Goal: Task Accomplishment & Management: Complete application form

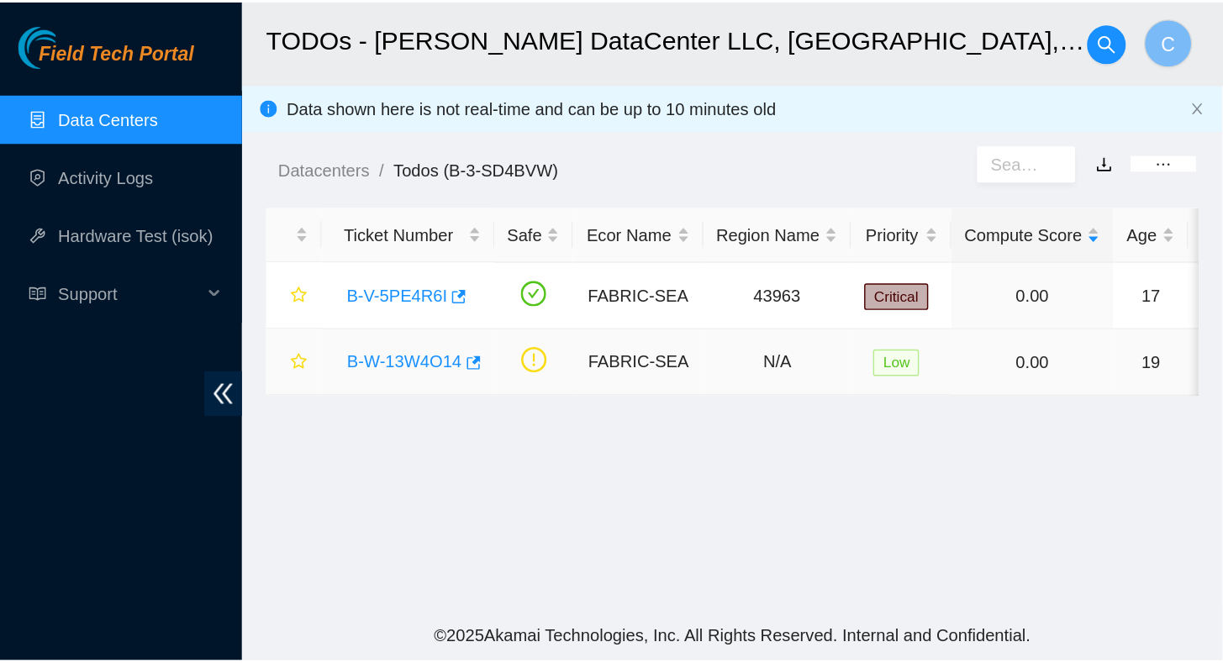
scroll to position [168, 0]
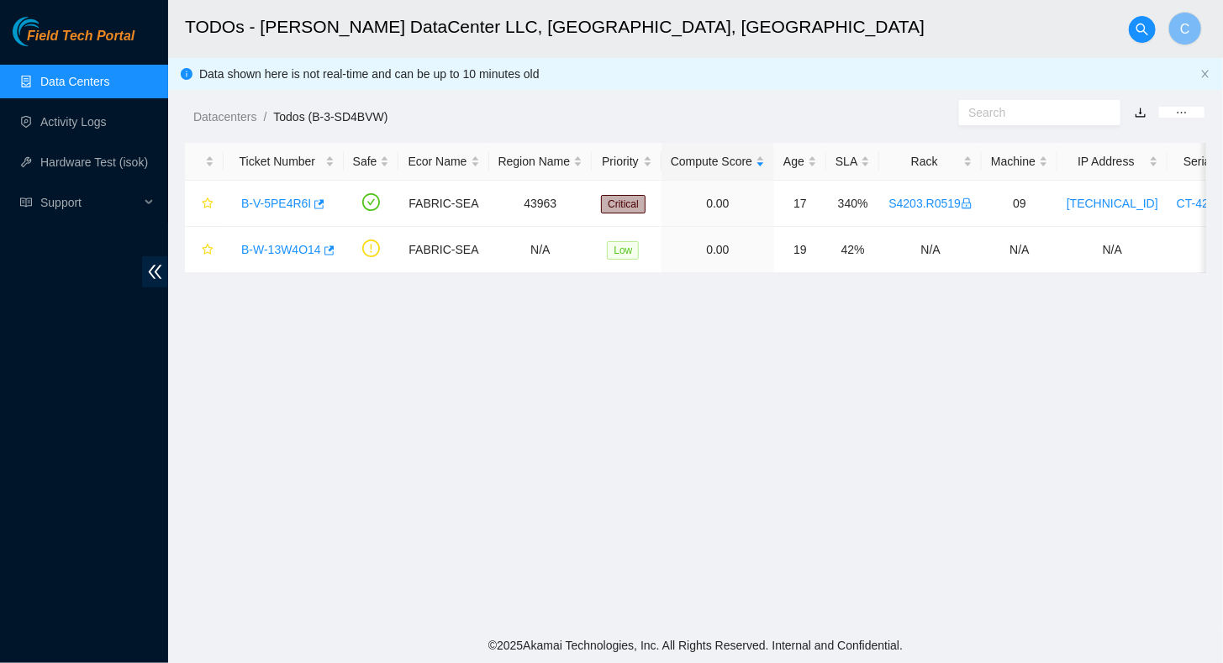
drag, startPoint x: 797, startPoint y: 42, endPoint x: 755, endPoint y: 55, distance: 44.1
click at [796, 42] on h2 "TODOs - Sabey DataCenter LLC, Tukwila, WA" at bounding box center [601, 27] width 833 height 54
click at [61, 129] on link "Activity Logs" at bounding box center [73, 121] width 66 height 13
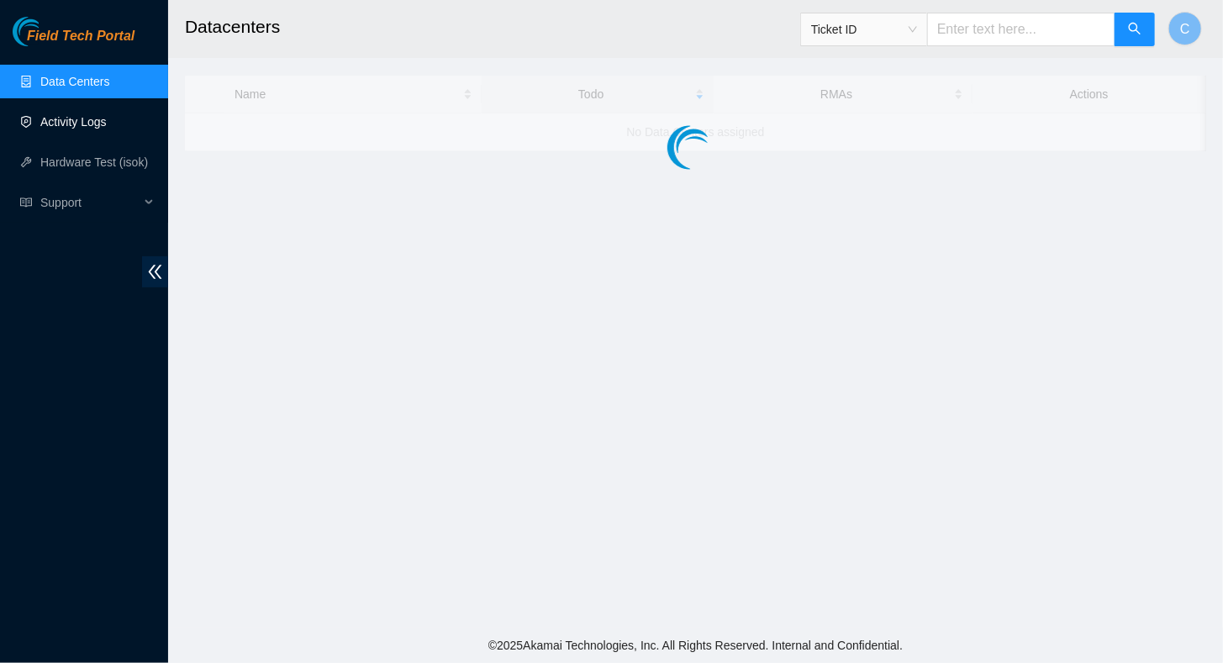
click at [87, 120] on link "Activity Logs" at bounding box center [73, 121] width 66 height 13
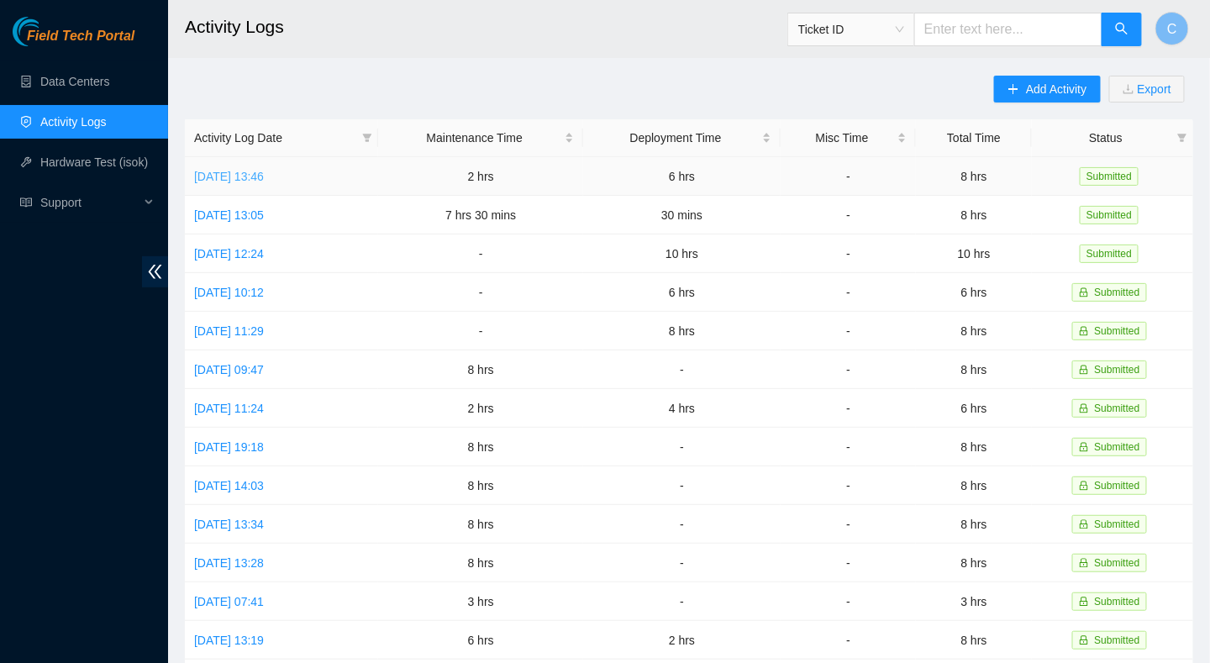
click at [220, 174] on link "[DATE] 13:46" at bounding box center [229, 176] width 70 height 13
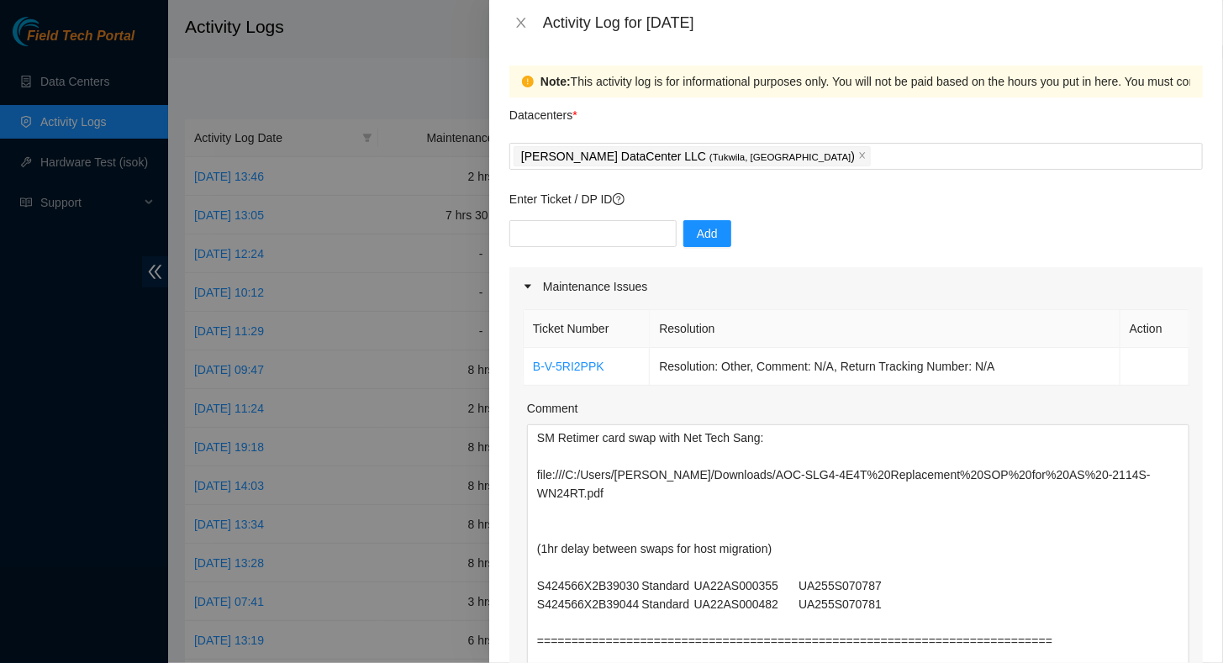
drag, startPoint x: 1172, startPoint y: 501, endPoint x: 1151, endPoint y: 705, distance: 205.2
click at [1151, 662] on html "Field Tech Portal Data Centers Activity Logs Hardware Test (isok) Support Activ…" at bounding box center [611, 331] width 1223 height 663
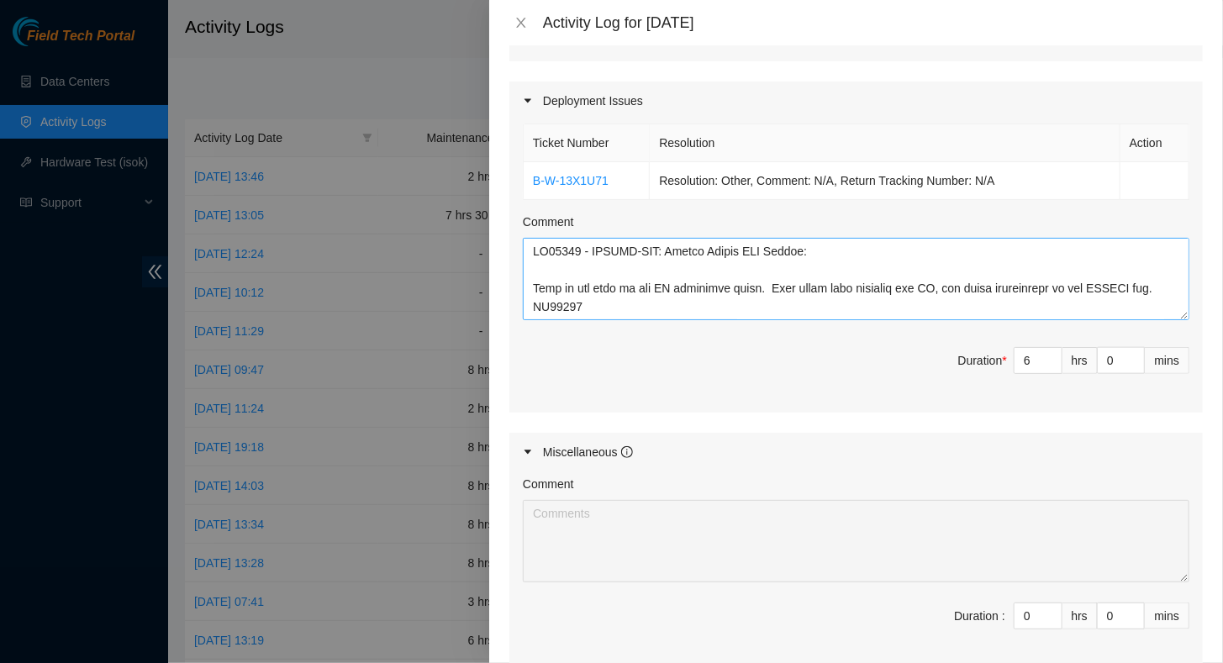
scroll to position [672, 0]
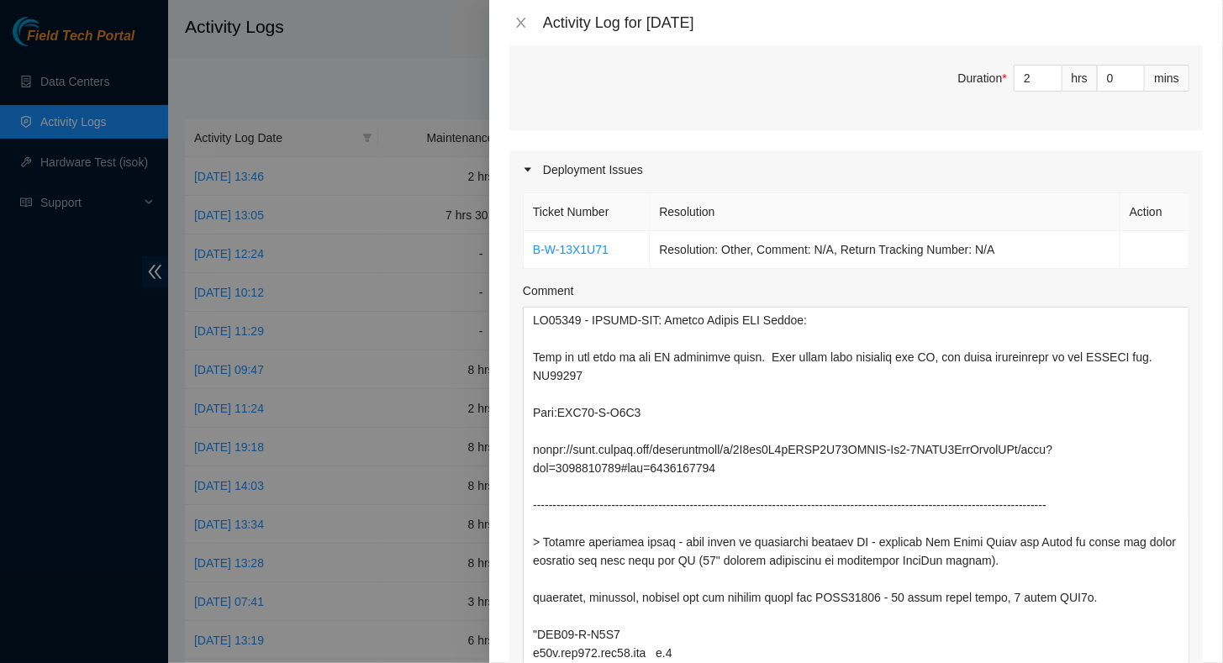
drag, startPoint x: 1171, startPoint y: 385, endPoint x: 1104, endPoint y: 705, distance: 327.2
click at [1104, 662] on html "Field Tech Portal Data Centers Activity Logs Hardware Test (isok) Support Activ…" at bounding box center [611, 331] width 1223 height 663
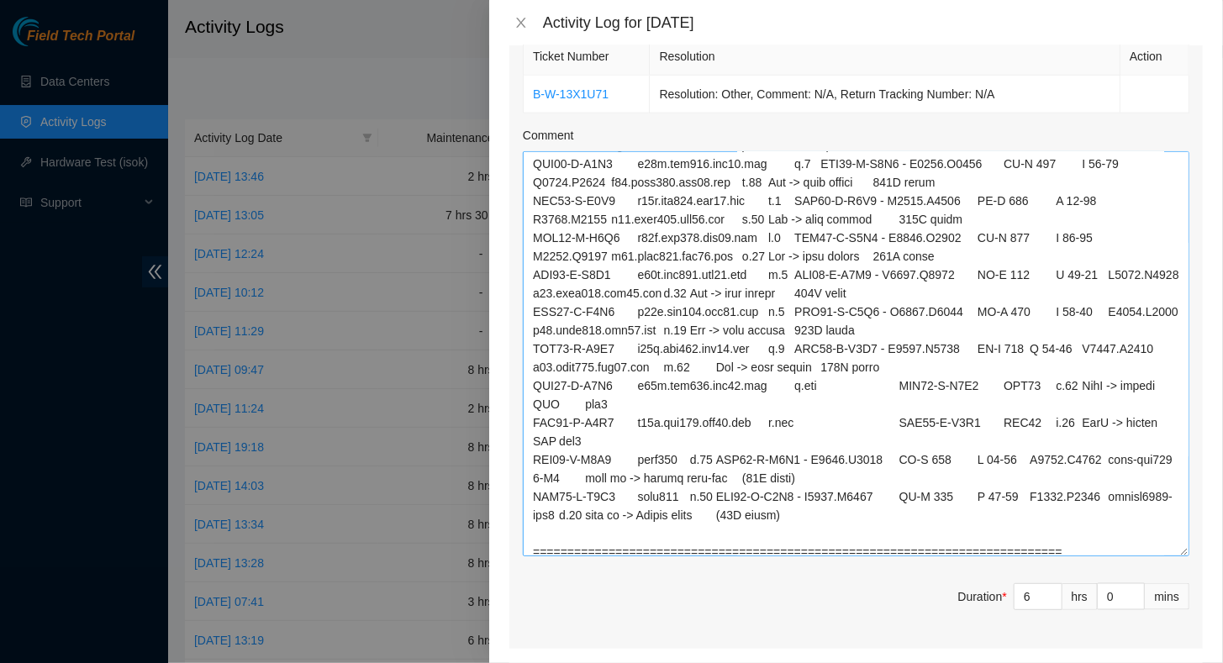
scroll to position [1840, 0]
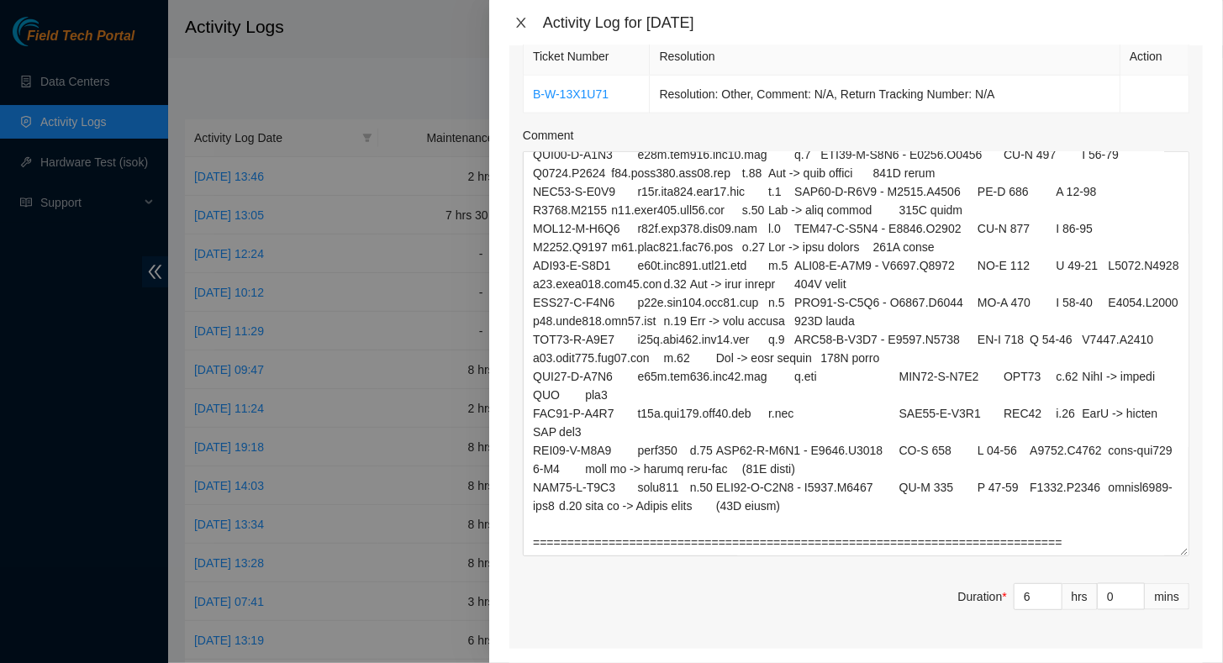
click at [522, 24] on icon "close" at bounding box center [520, 23] width 9 height 10
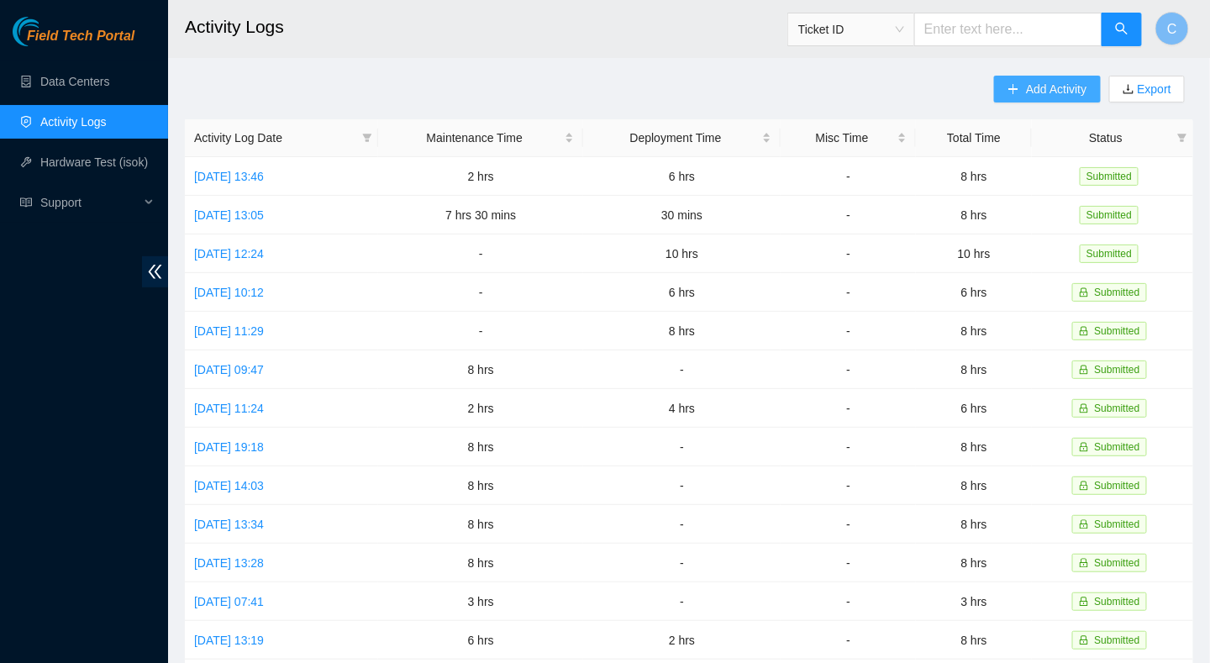
click at [1016, 93] on icon "plus" at bounding box center [1014, 89] width 12 height 12
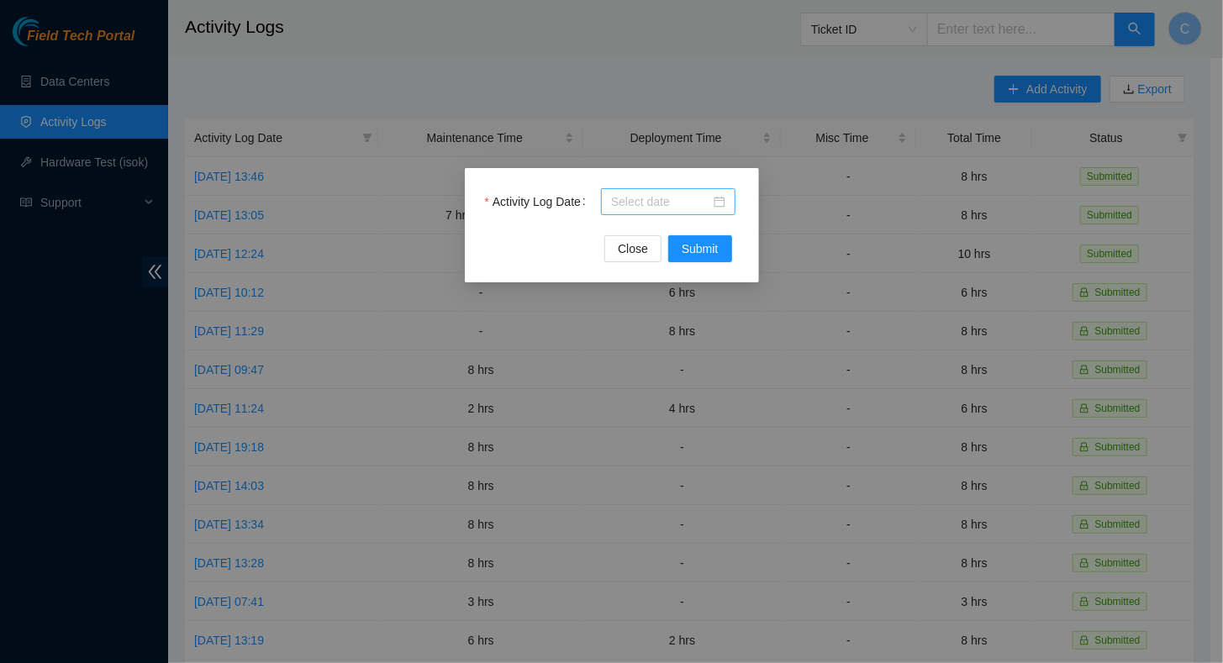
click at [663, 207] on input "Activity Log Date" at bounding box center [660, 201] width 99 height 18
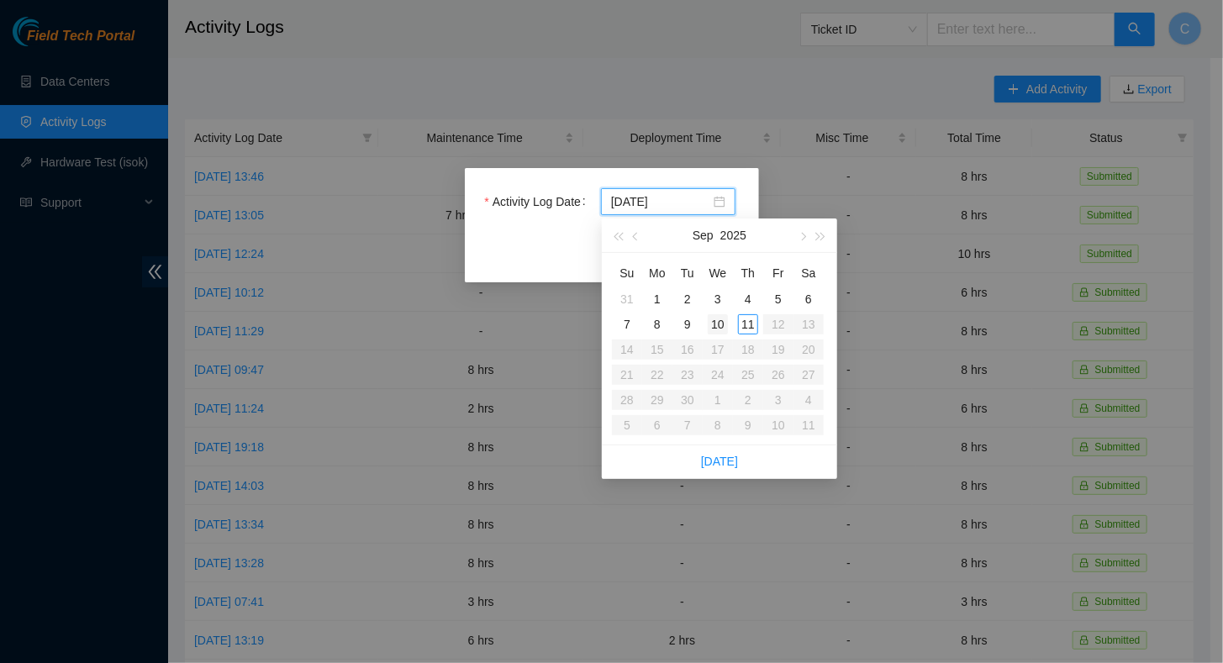
type input "2025-09-08"
type input "[DATE]"
click at [719, 324] on div "10" at bounding box center [718, 324] width 20 height 20
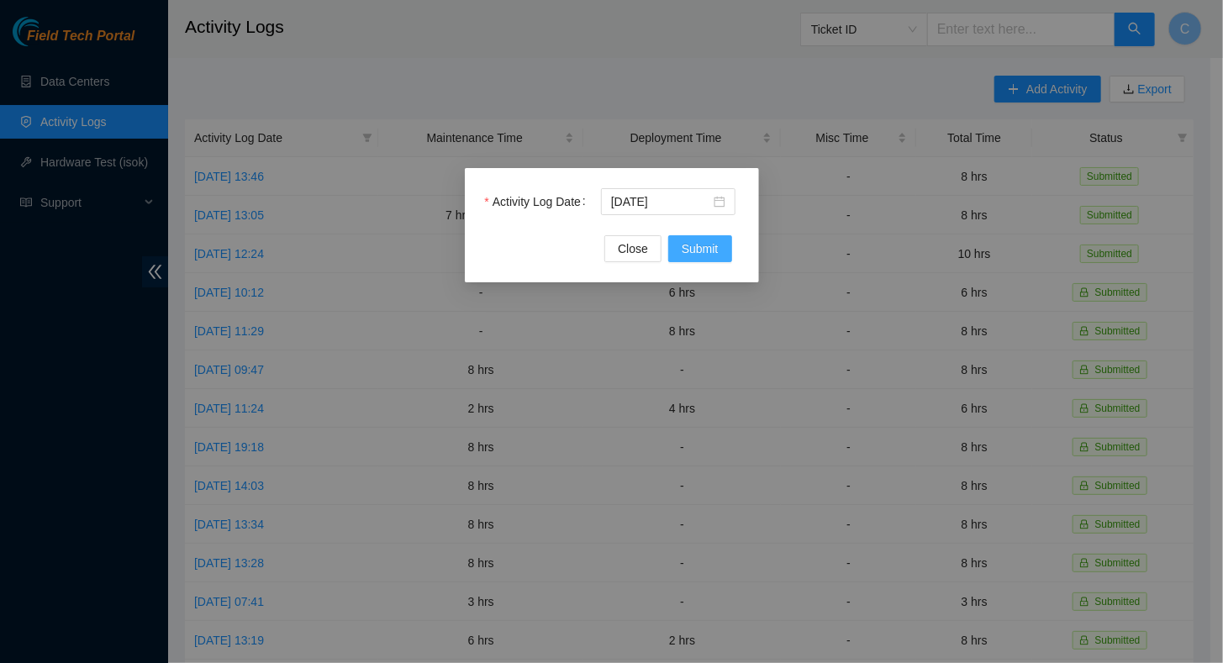
click at [709, 255] on span "Submit" at bounding box center [700, 249] width 37 height 18
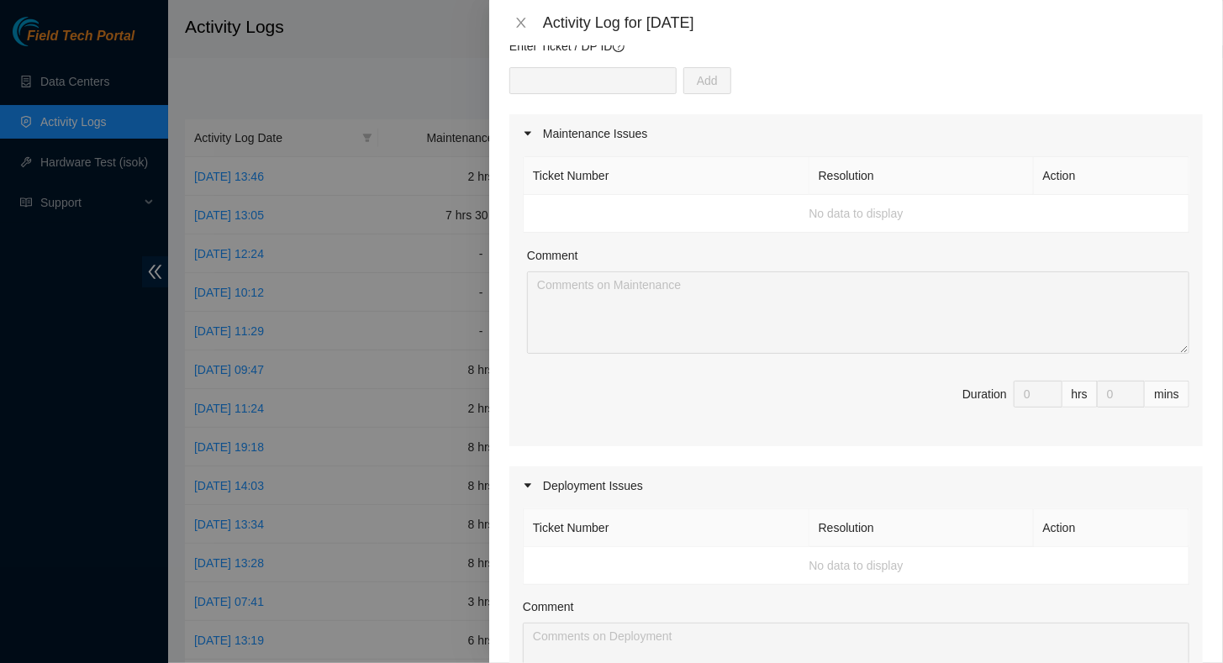
scroll to position [168, 0]
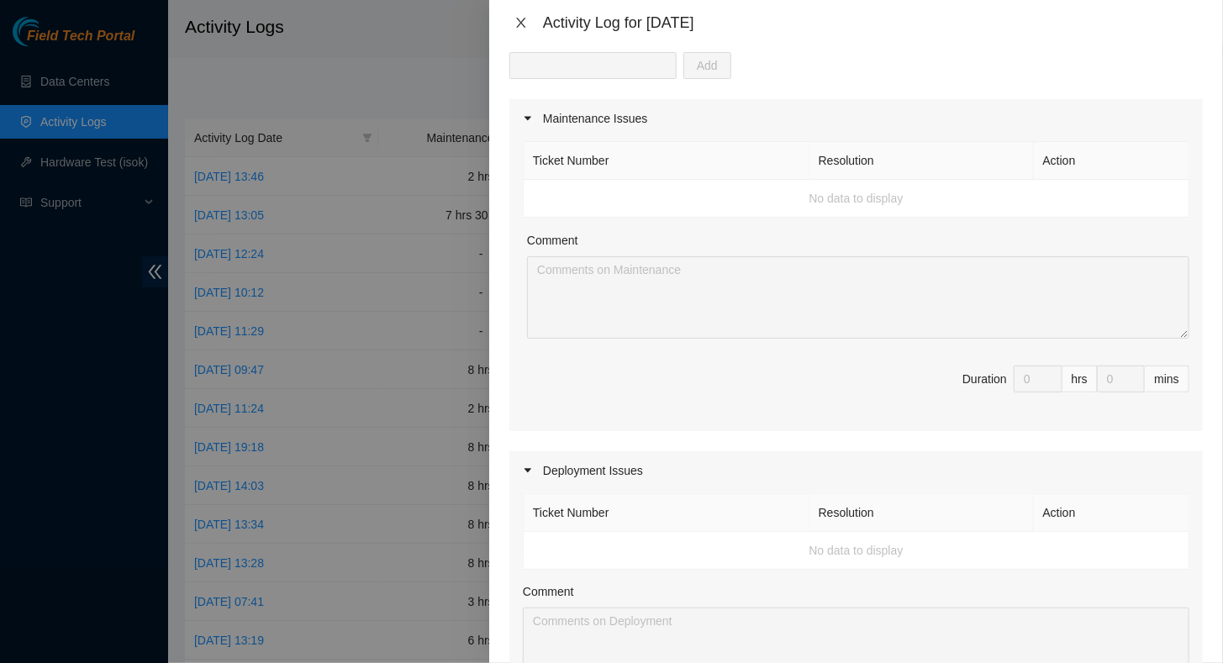
click at [529, 26] on button "Close" at bounding box center [521, 23] width 24 height 16
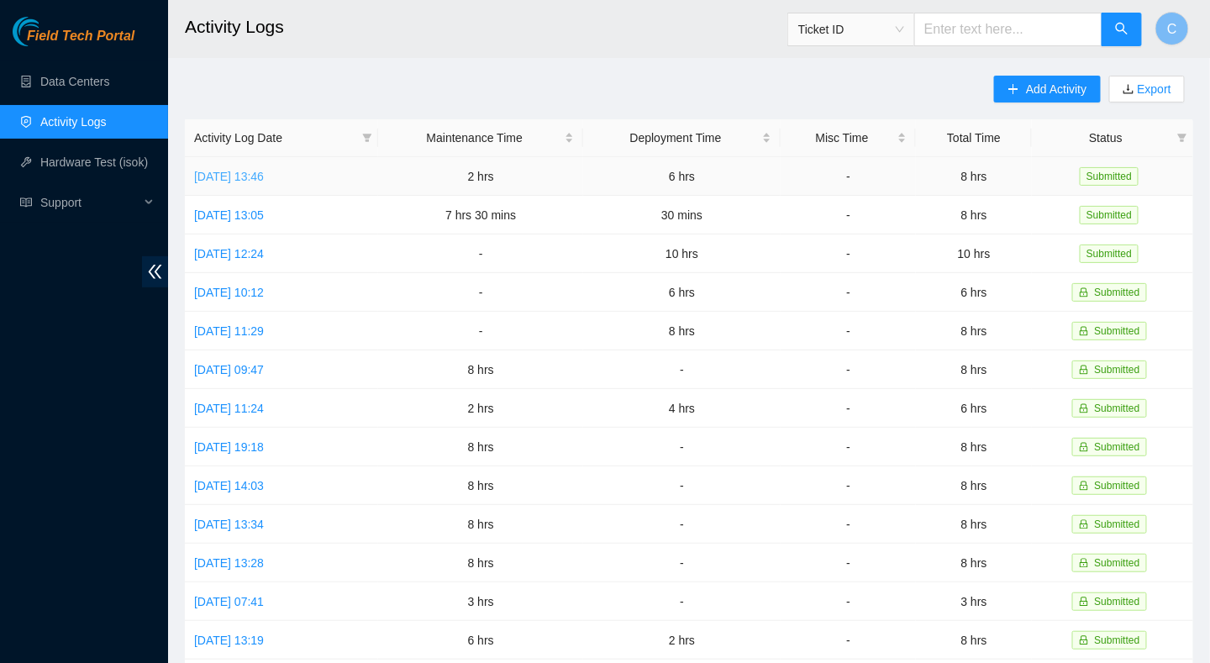
click at [240, 181] on link "[DATE] 13:46" at bounding box center [229, 176] width 70 height 13
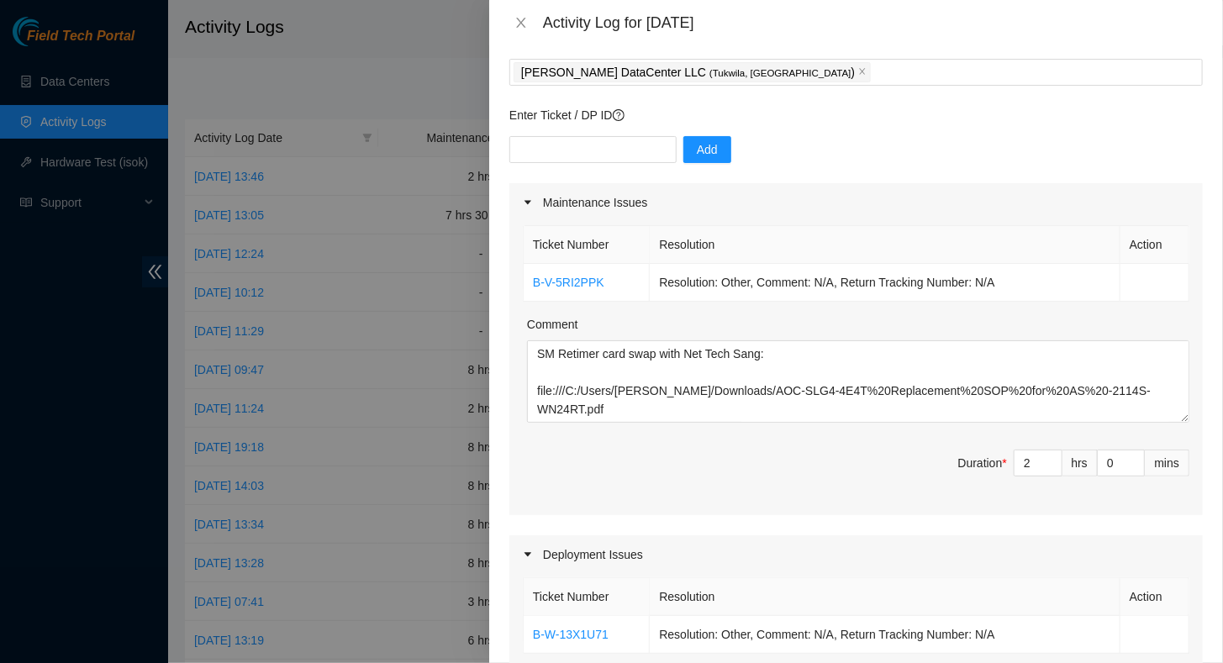
scroll to position [0, 0]
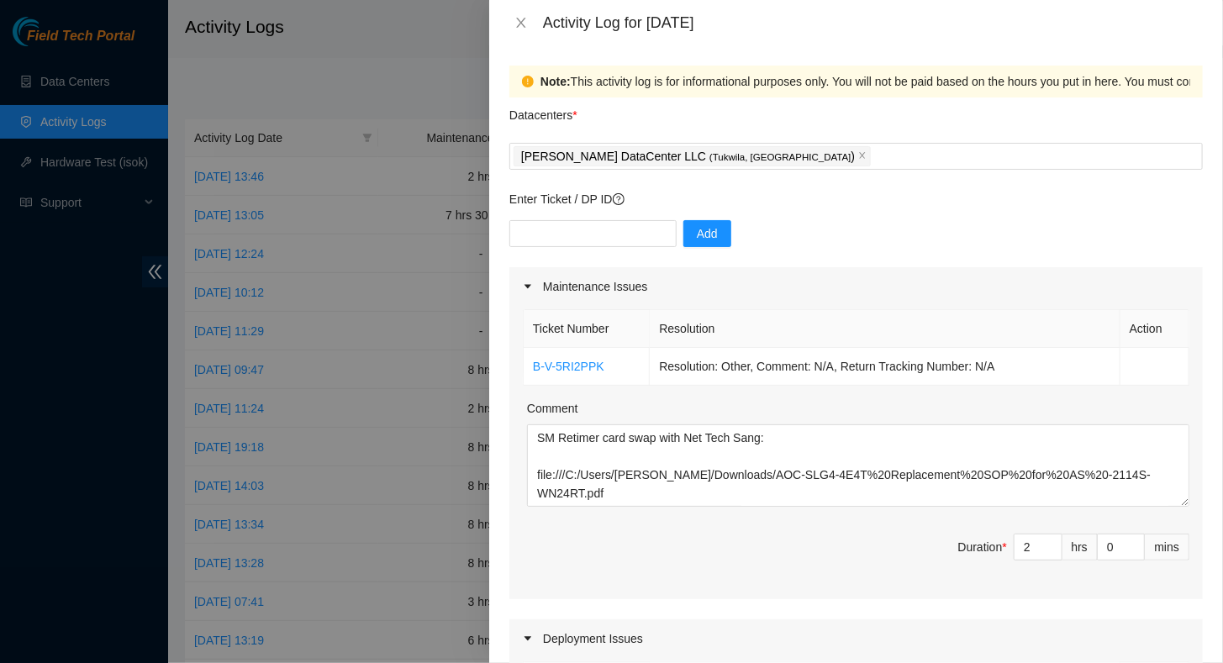
click at [414, 258] on div at bounding box center [611, 331] width 1223 height 663
click at [444, 267] on div at bounding box center [611, 331] width 1223 height 663
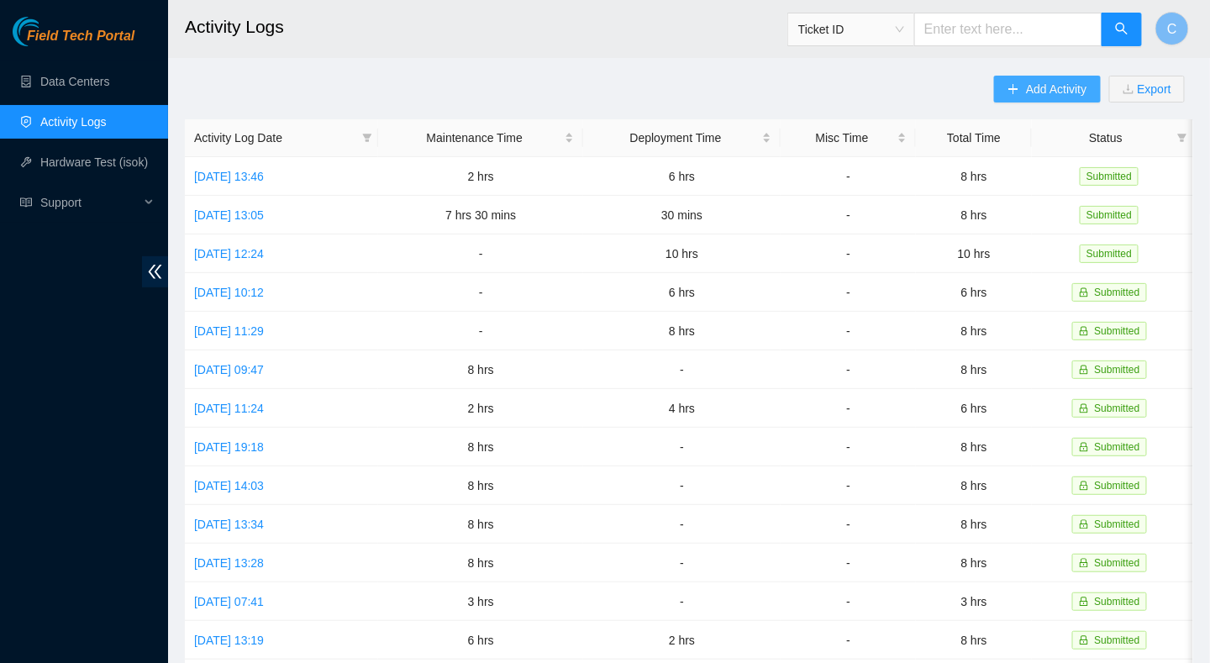
click at [1042, 90] on span "Add Activity" at bounding box center [1056, 89] width 61 height 18
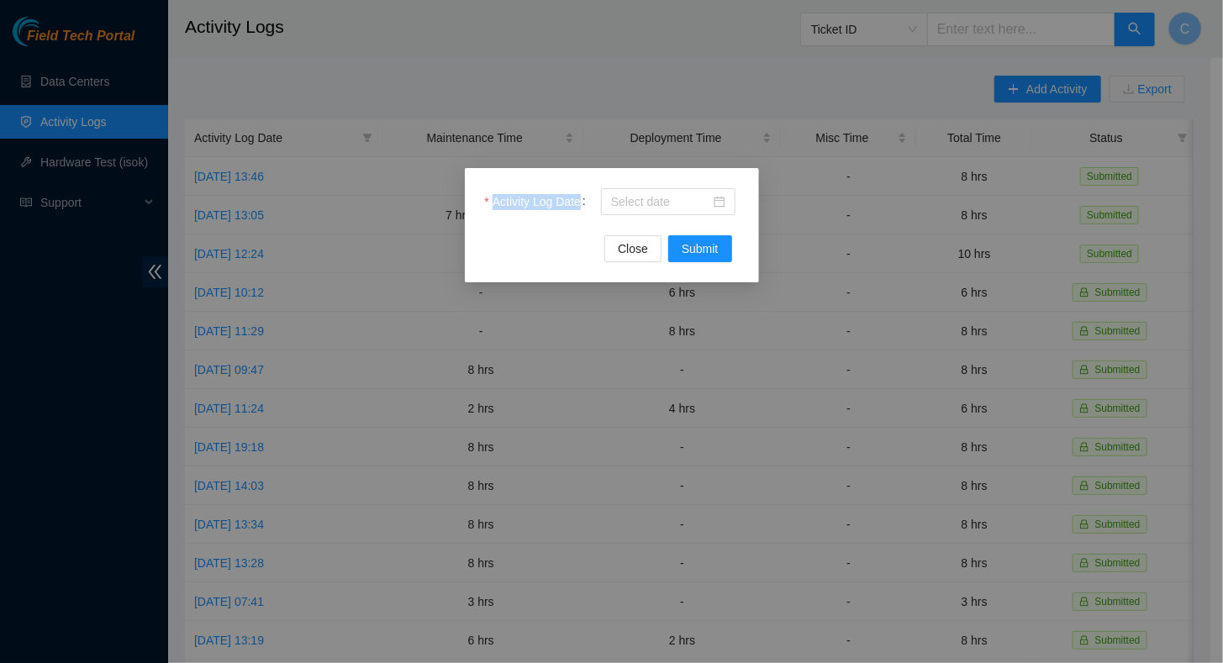
drag, startPoint x: 367, startPoint y: 312, endPoint x: 335, endPoint y: 329, distance: 36.1
click at [337, 328] on div "Activity Log Date Close Submit" at bounding box center [611, 331] width 1223 height 663
click at [877, 224] on div "Activity Log Date Close Submit" at bounding box center [611, 331] width 1223 height 663
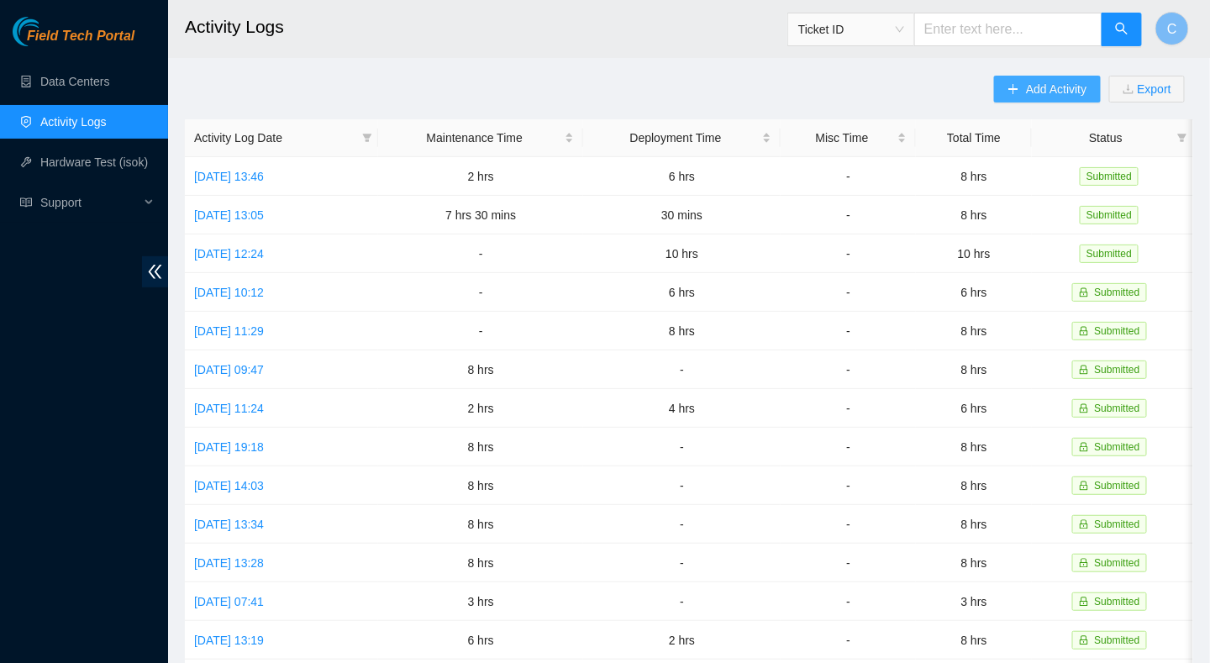
click at [1029, 86] on span "Add Activity" at bounding box center [1056, 89] width 61 height 18
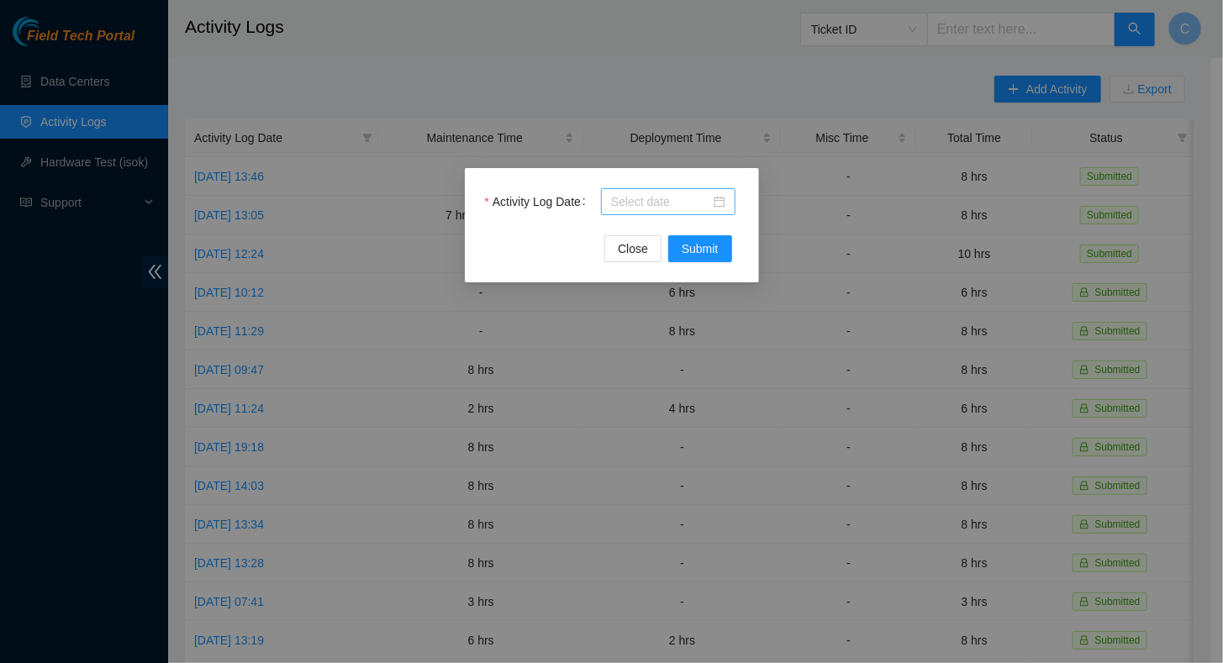
click at [640, 198] on input "Activity Log Date" at bounding box center [660, 201] width 99 height 18
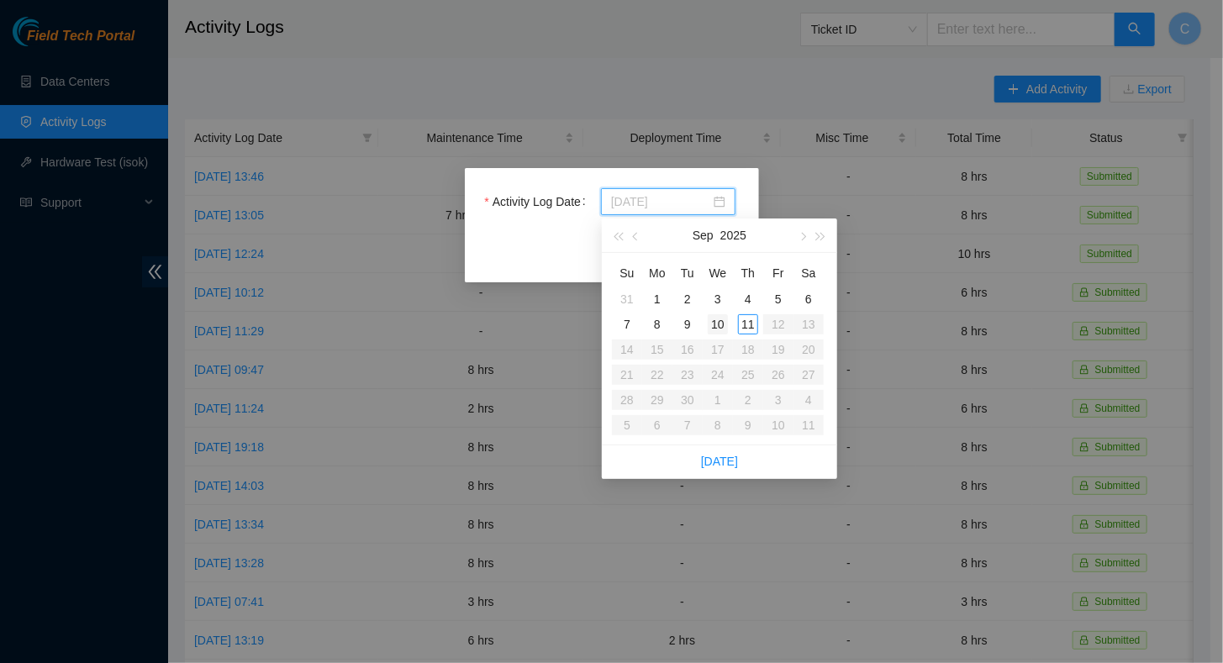
type input "[DATE]"
click at [719, 328] on div "10" at bounding box center [718, 324] width 20 height 20
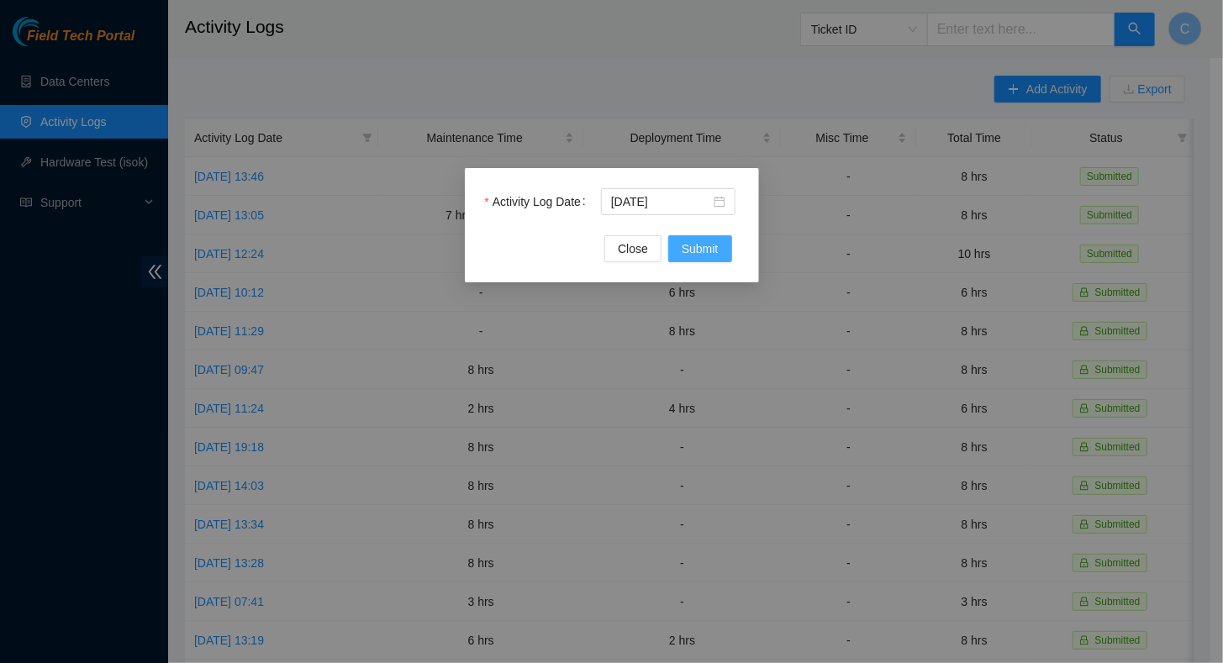
click at [710, 261] on button "Submit" at bounding box center [700, 248] width 64 height 27
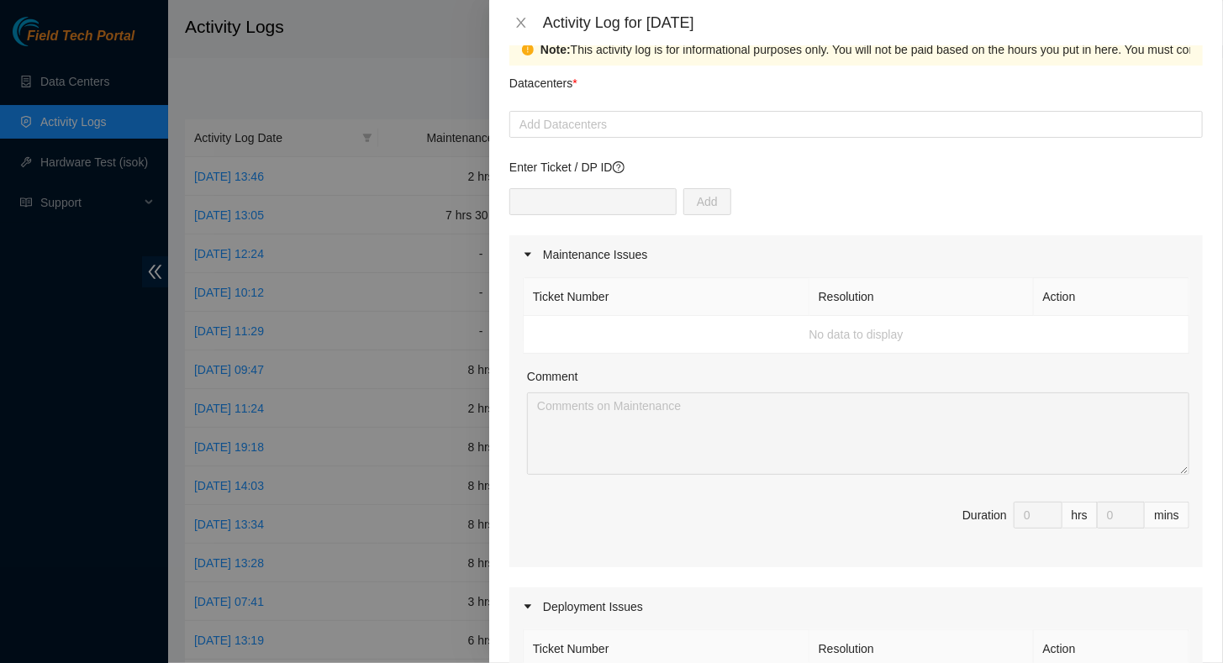
scroll to position [84, 0]
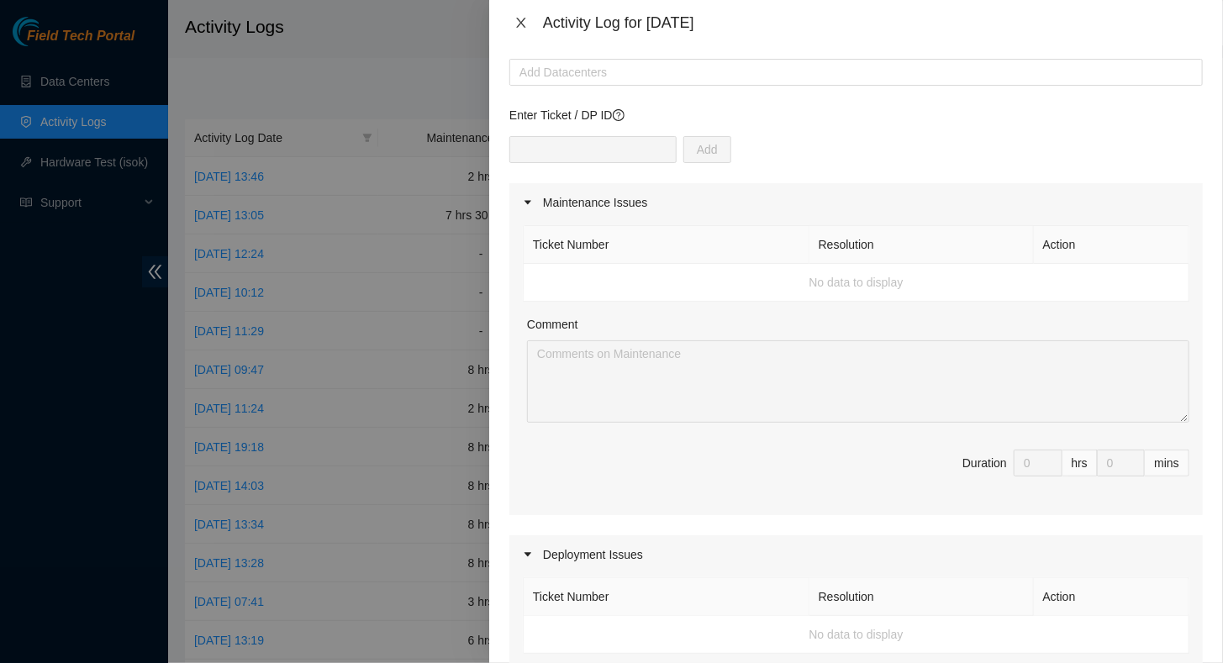
click at [522, 21] on icon "close" at bounding box center [520, 23] width 9 height 10
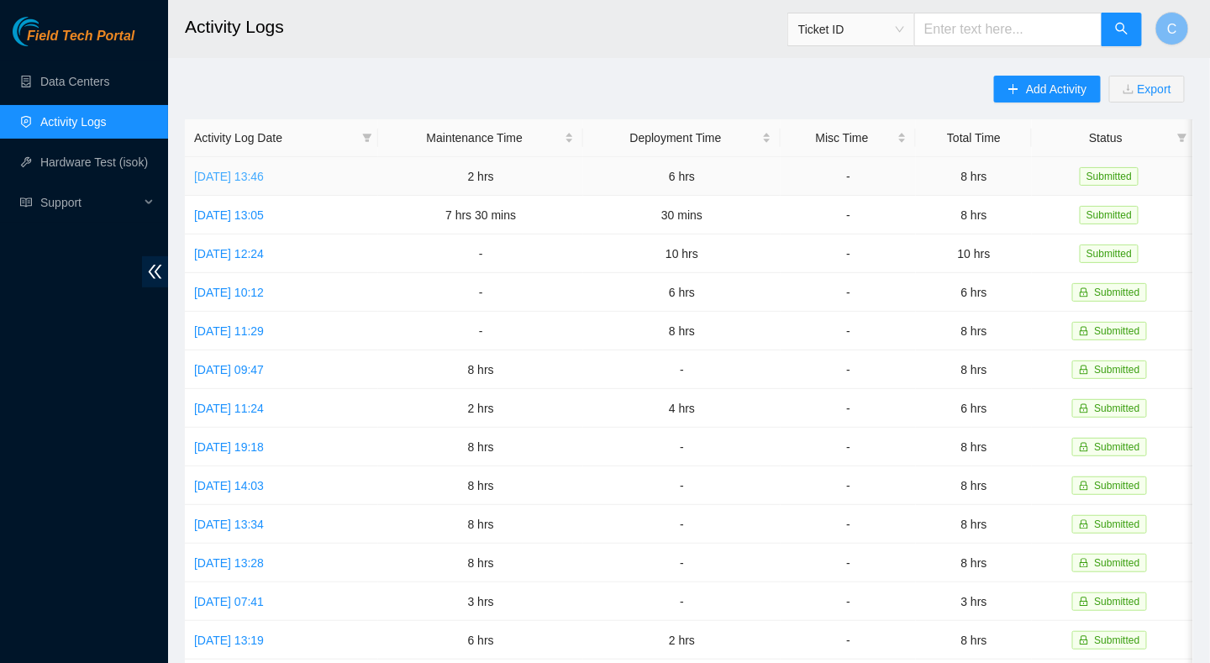
click at [260, 173] on link "[DATE] 13:46" at bounding box center [229, 176] width 70 height 13
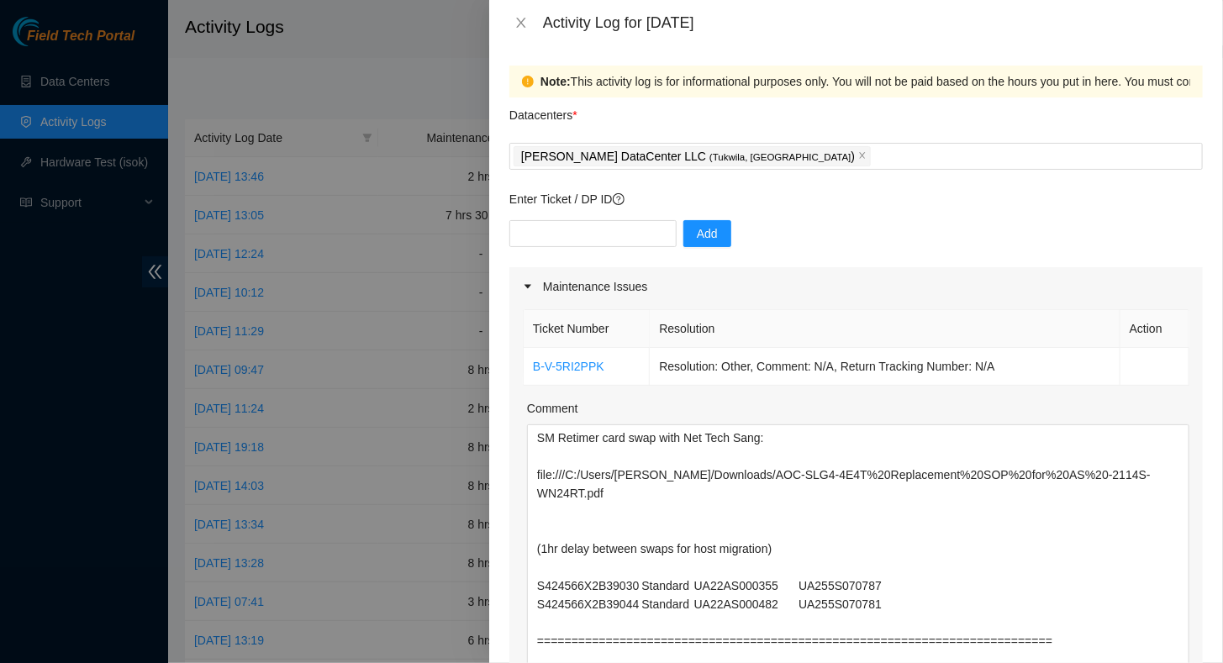
drag, startPoint x: 1170, startPoint y: 503, endPoint x: 1174, endPoint y: 705, distance: 201.8
click at [1174, 662] on html "Field Tech Portal Data Centers Activity Logs Hardware Test (isok) Support Activ…" at bounding box center [611, 331] width 1223 height 663
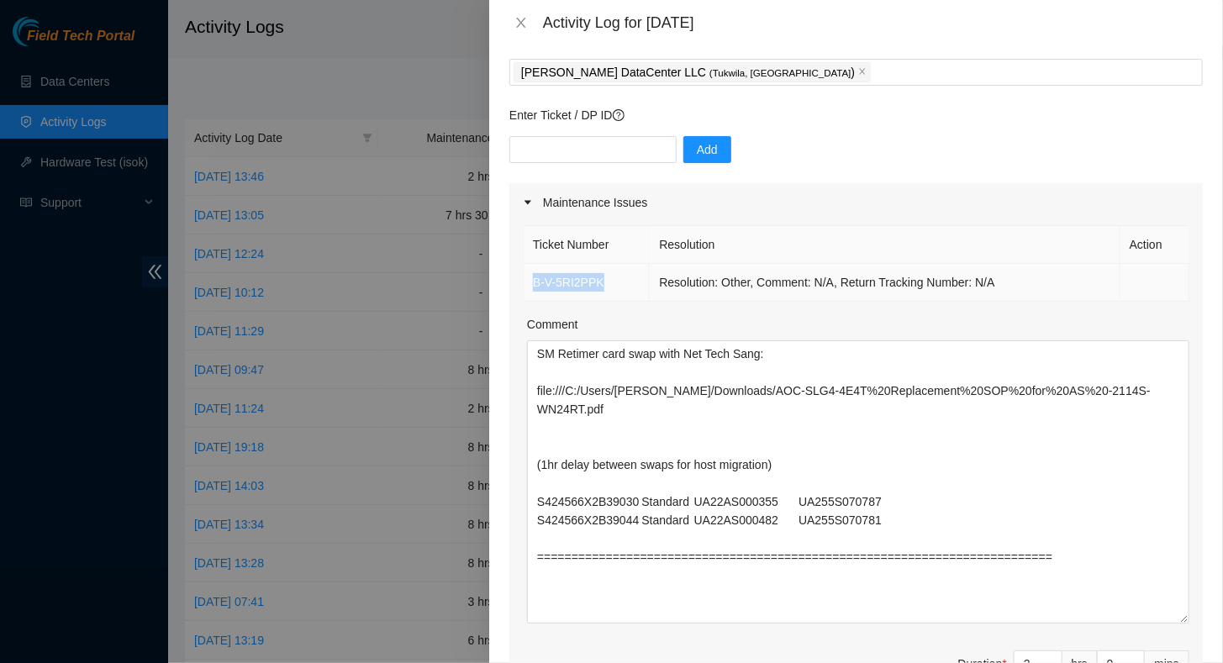
drag, startPoint x: 532, startPoint y: 279, endPoint x: 608, endPoint y: 282, distance: 76.5
click at [608, 282] on td "B-V-5RI2PPK" at bounding box center [587, 283] width 126 height 38
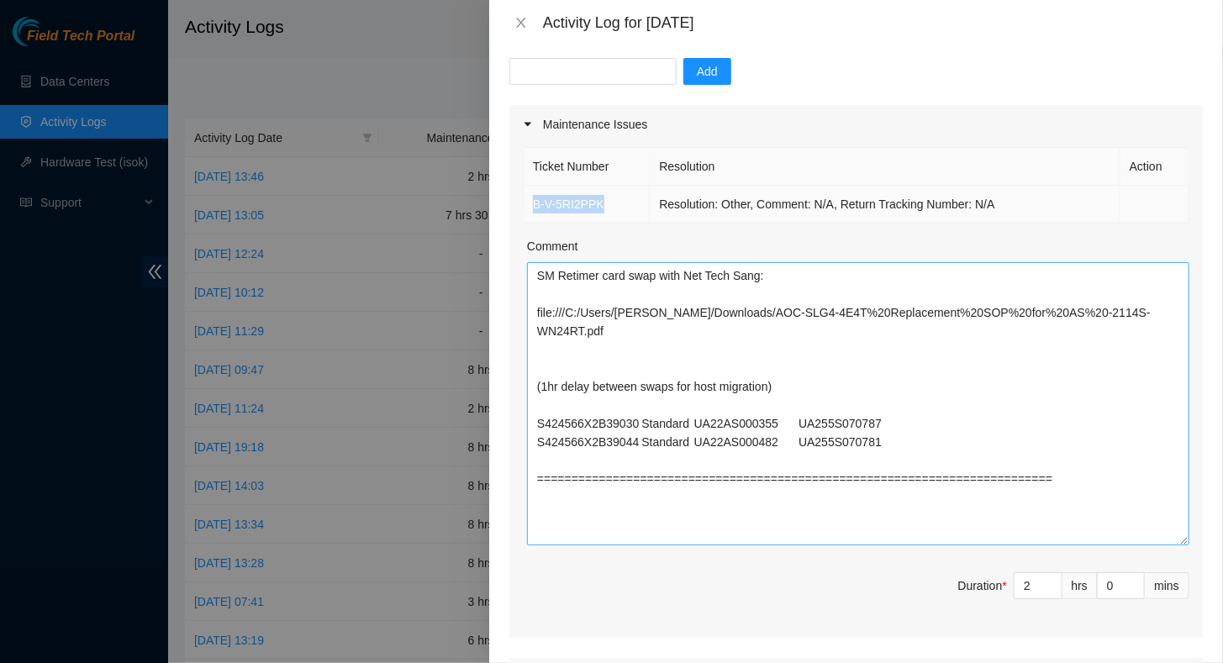
scroll to position [168, 0]
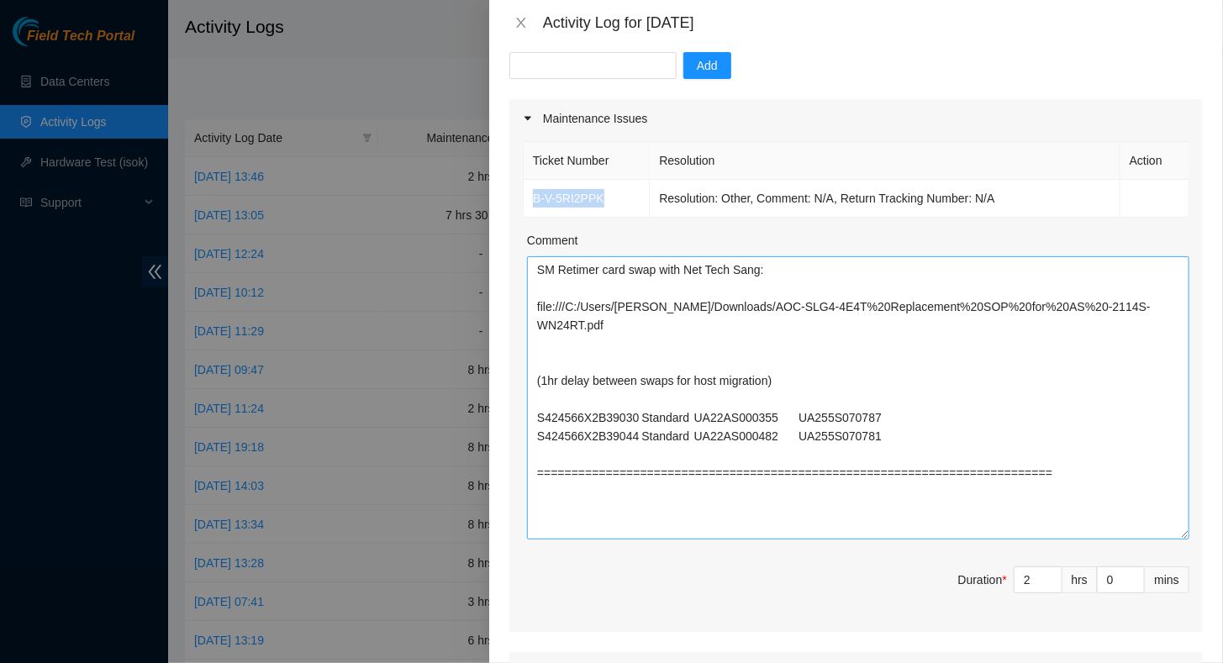
copy link "B-V-5RI2PPK"
click at [521, 20] on icon "close" at bounding box center [520, 22] width 13 height 13
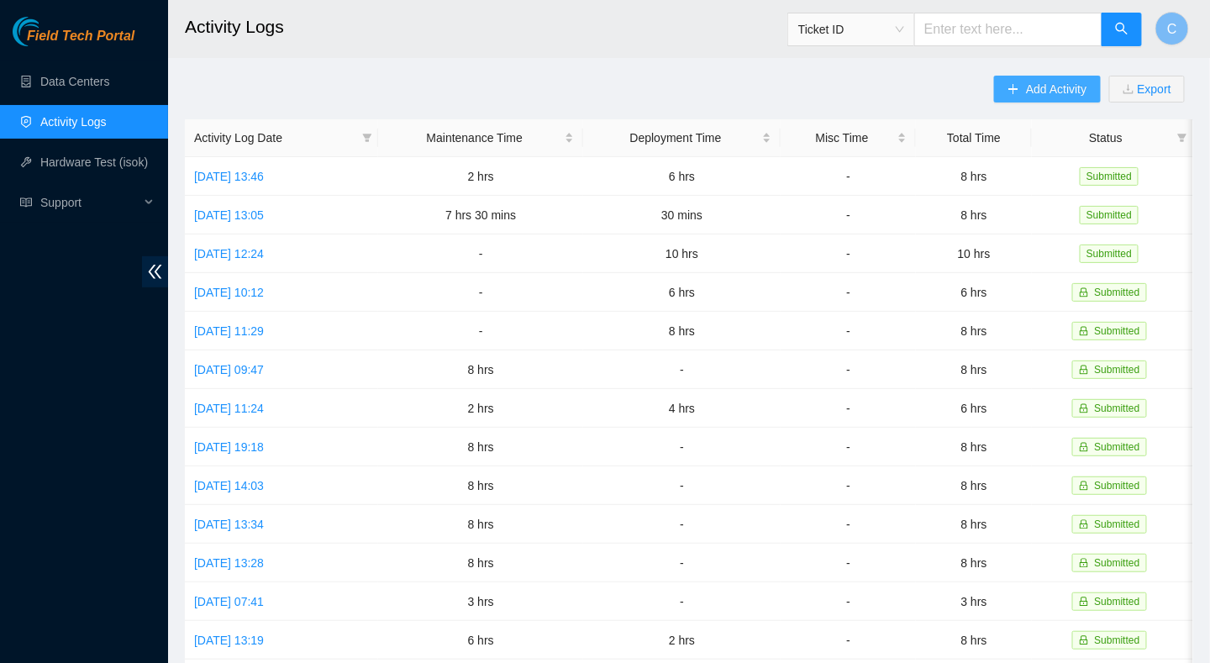
click at [1026, 84] on span "Add Activity" at bounding box center [1056, 89] width 61 height 18
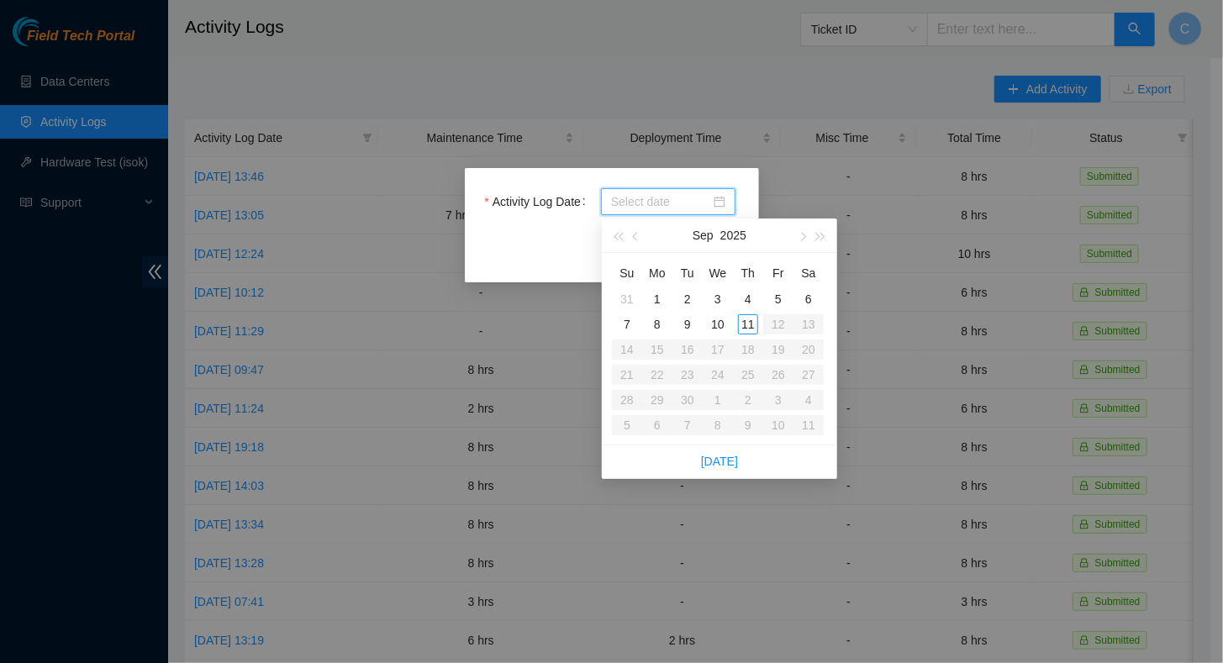
click at [672, 206] on input "Activity Log Date" at bounding box center [660, 201] width 99 height 18
paste input "B-V-5RI2PPK"
type input "B-V-5RI2PPK"
click at [819, 197] on div "Activity Log Date Close Submit" at bounding box center [611, 331] width 1223 height 663
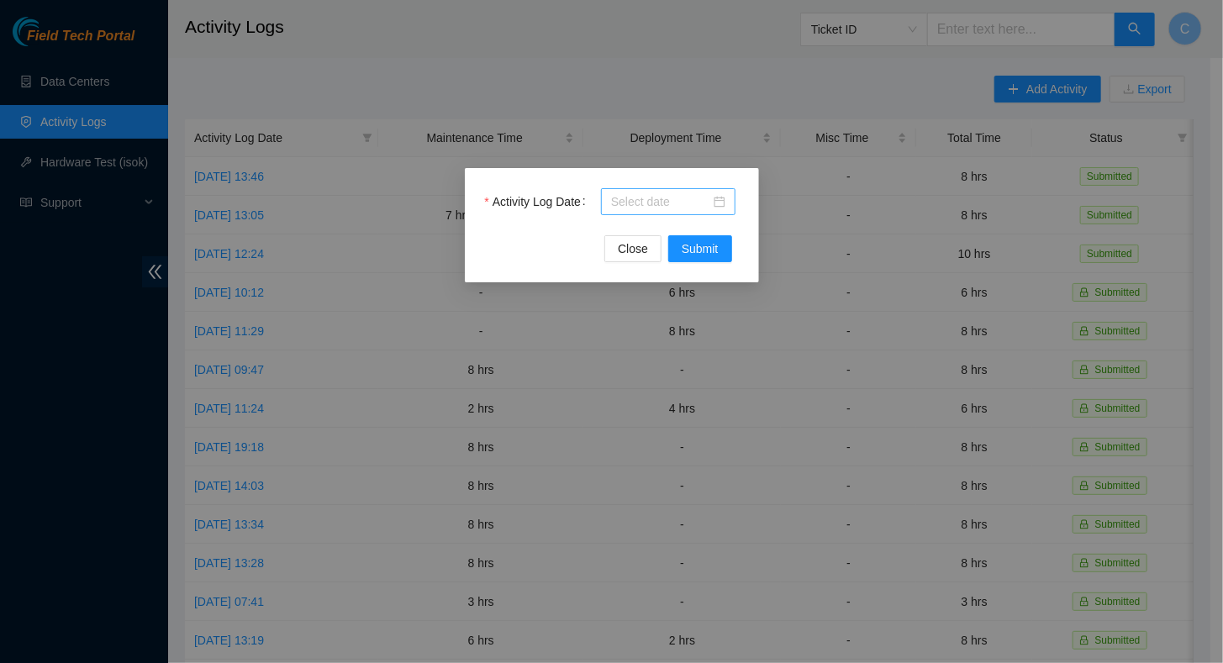
click at [719, 200] on div at bounding box center [668, 201] width 114 height 18
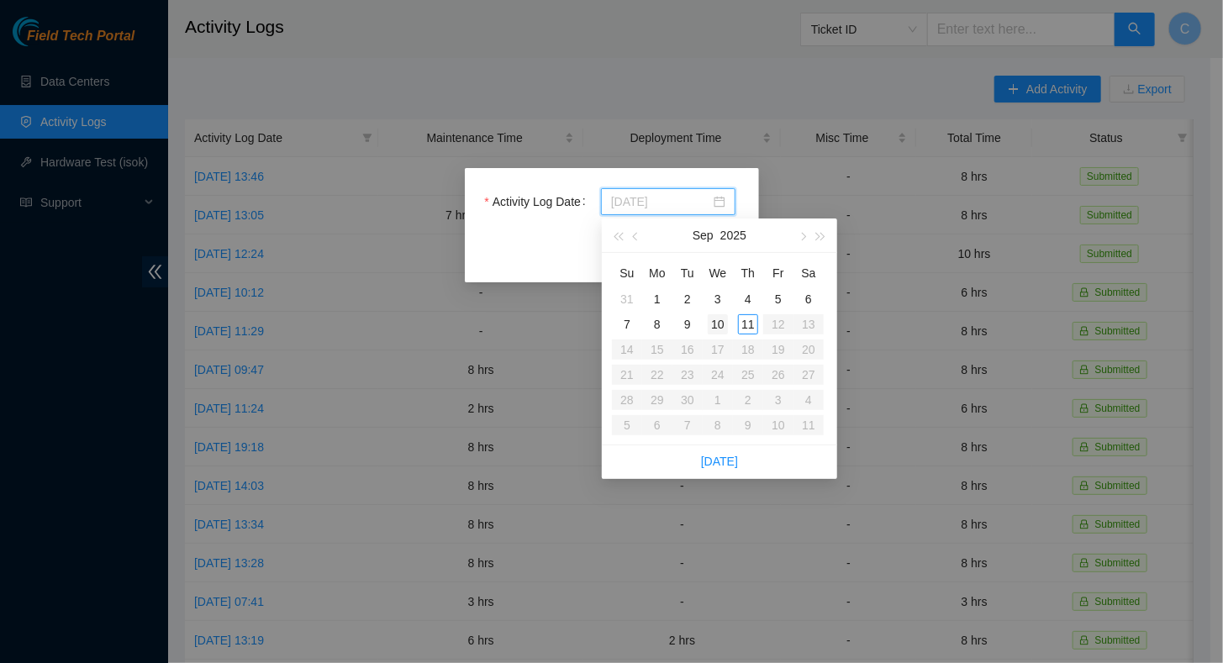
type input "[DATE]"
click at [714, 329] on div "10" at bounding box center [718, 324] width 20 height 20
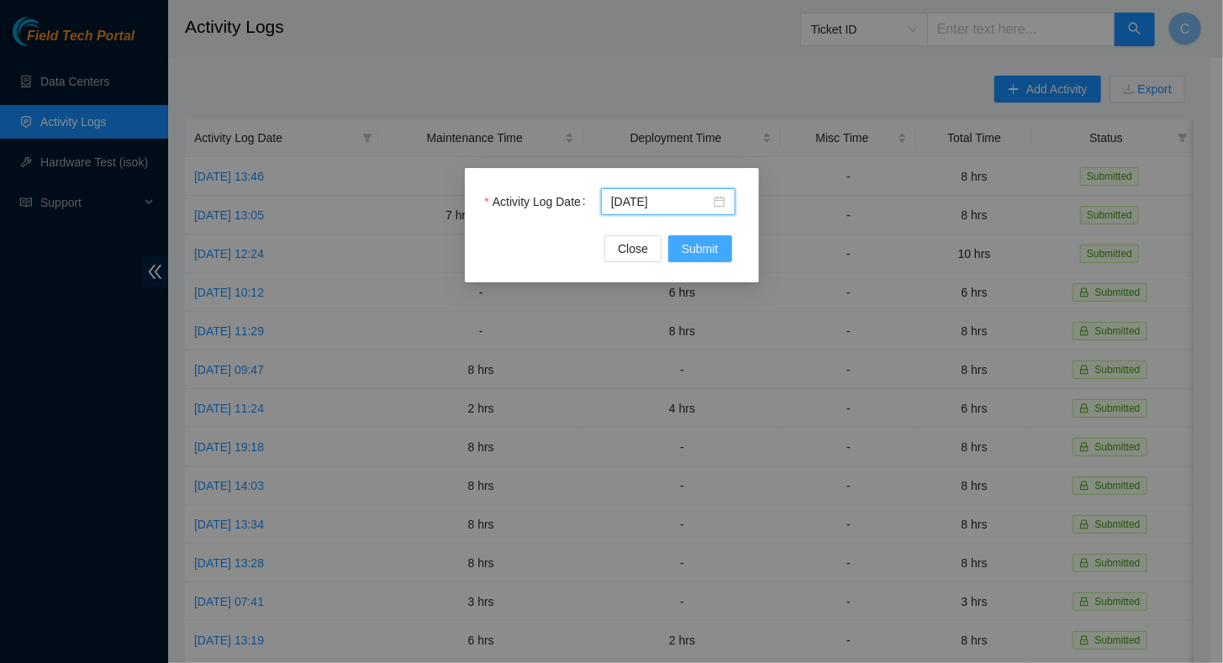
click at [704, 255] on span "Submit" at bounding box center [700, 249] width 37 height 18
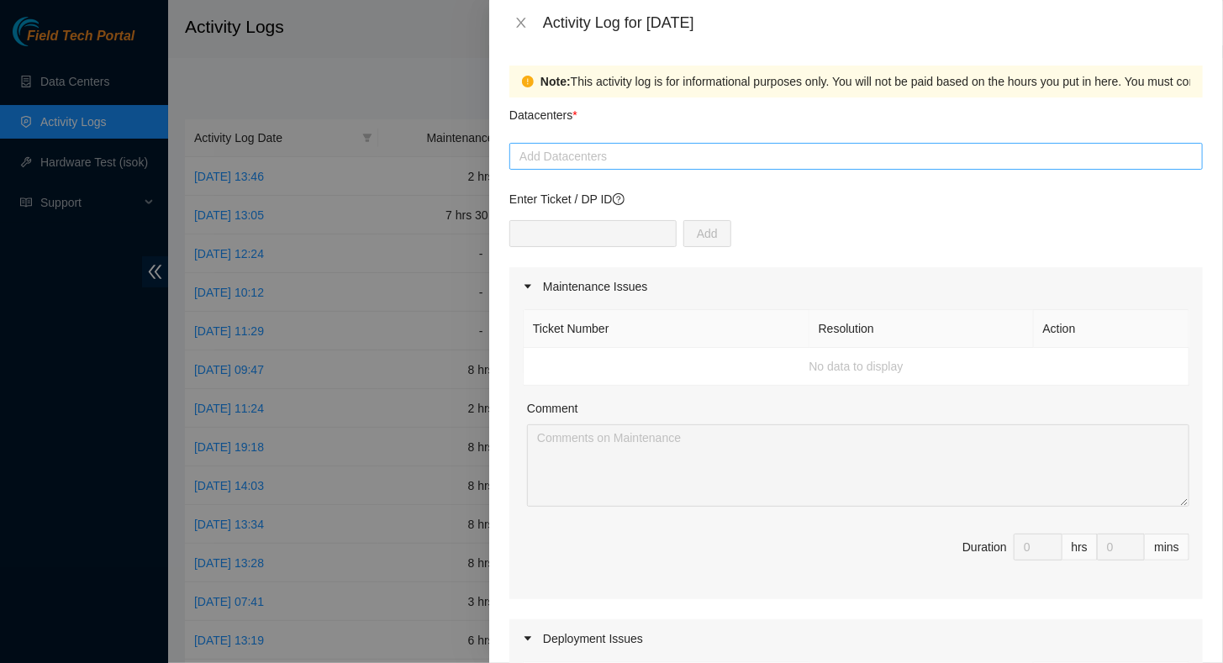
click at [573, 157] on div at bounding box center [856, 156] width 685 height 20
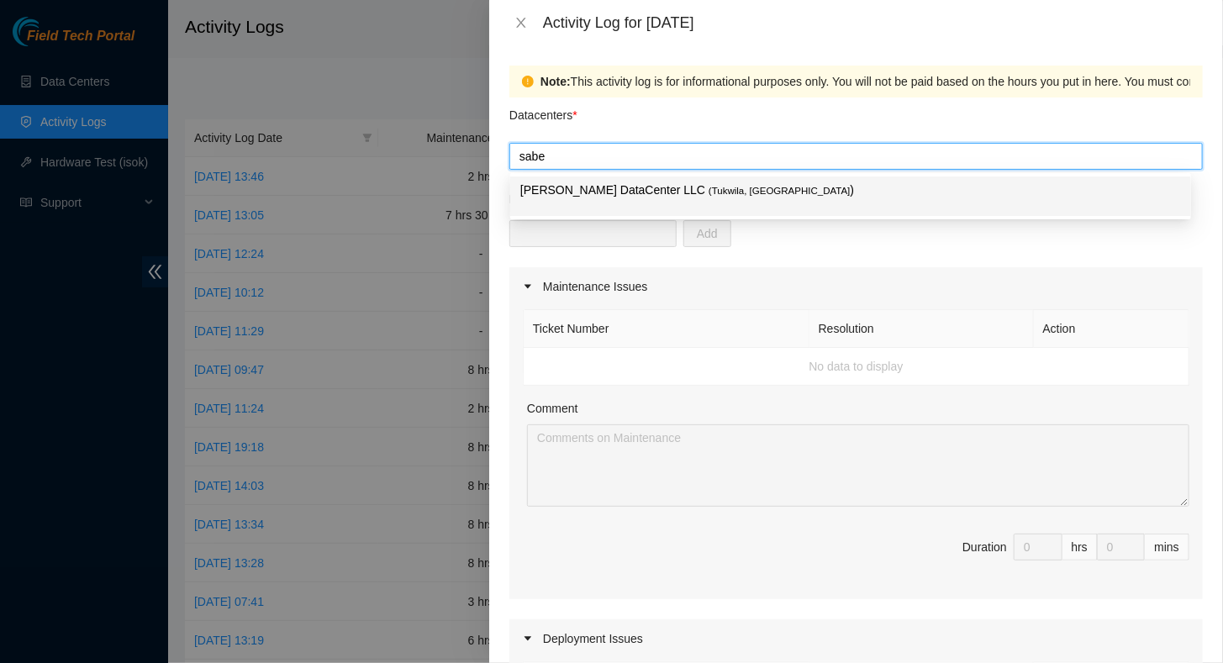
type input "[PERSON_NAME]"
click at [592, 189] on p "[PERSON_NAME] DataCenter LLC ( [GEOGRAPHIC_DATA], [GEOGRAPHIC_DATA] )" at bounding box center [850, 190] width 661 height 19
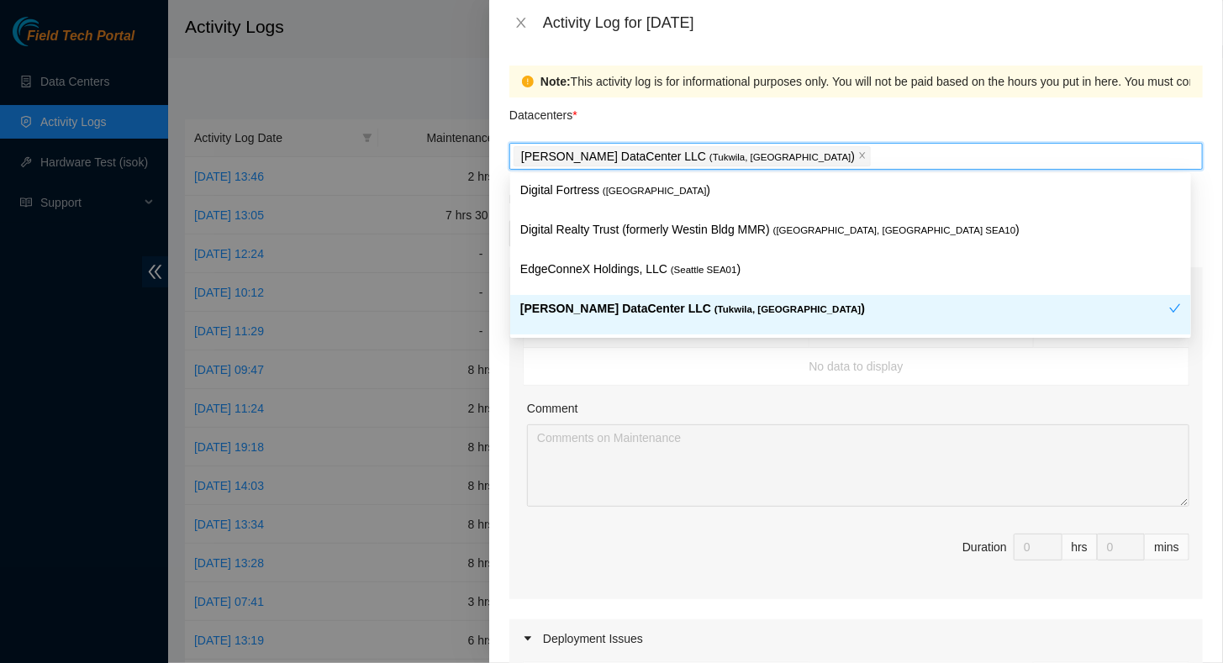
click at [751, 417] on div "Comment" at bounding box center [858, 411] width 662 height 25
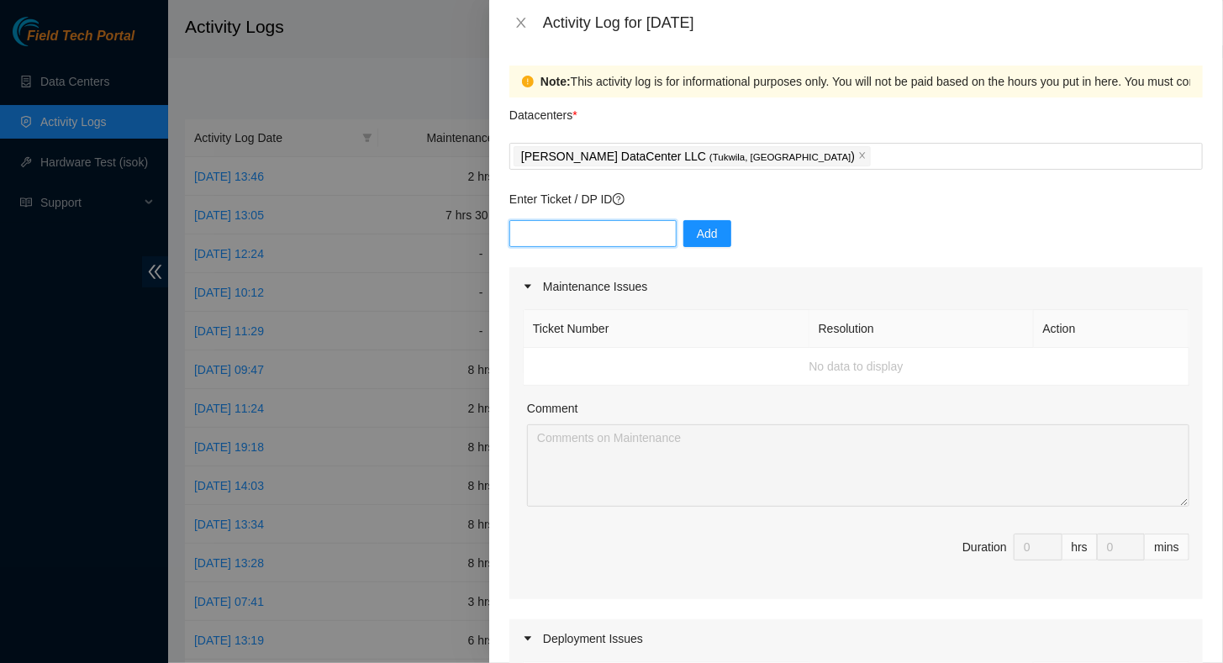
click at [576, 235] on input "text" at bounding box center [592, 233] width 167 height 27
paste input "B-V-5RI2PPK"
type input "B-V-5RI2PPK"
click at [683, 227] on button "Add" at bounding box center [707, 233] width 48 height 27
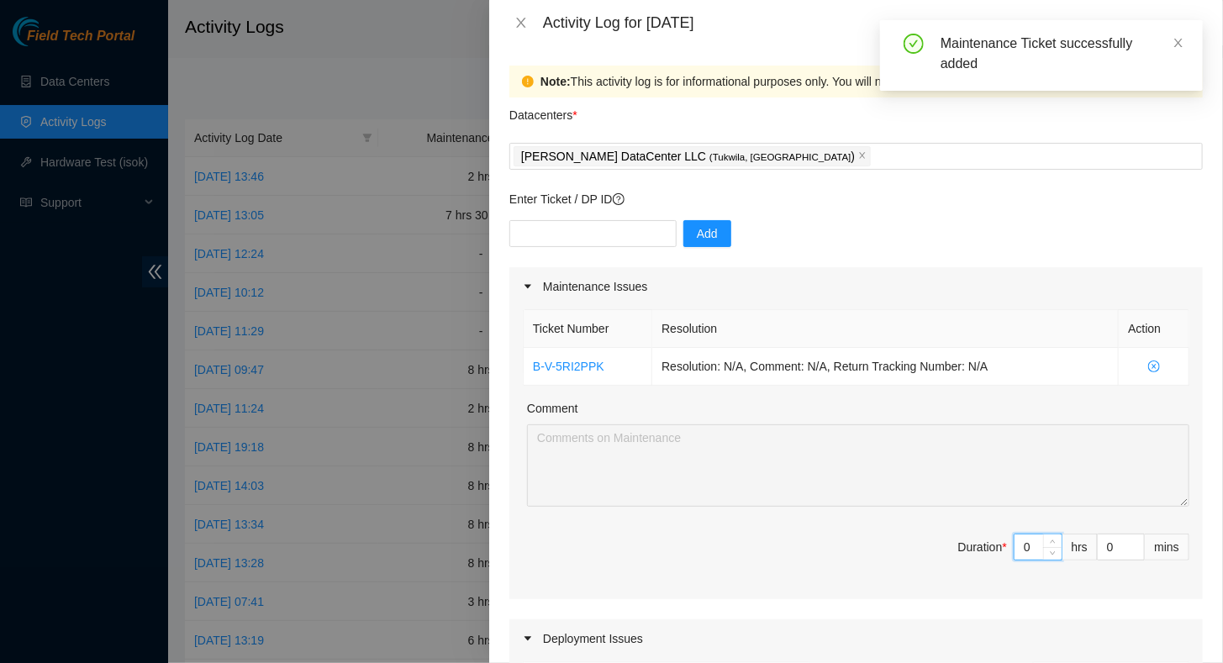
drag, startPoint x: 1018, startPoint y: 546, endPoint x: 992, endPoint y: 550, distance: 26.3
click at [992, 550] on span "Duration * 0 hrs 0 mins" at bounding box center [856, 557] width 666 height 47
type input "6"
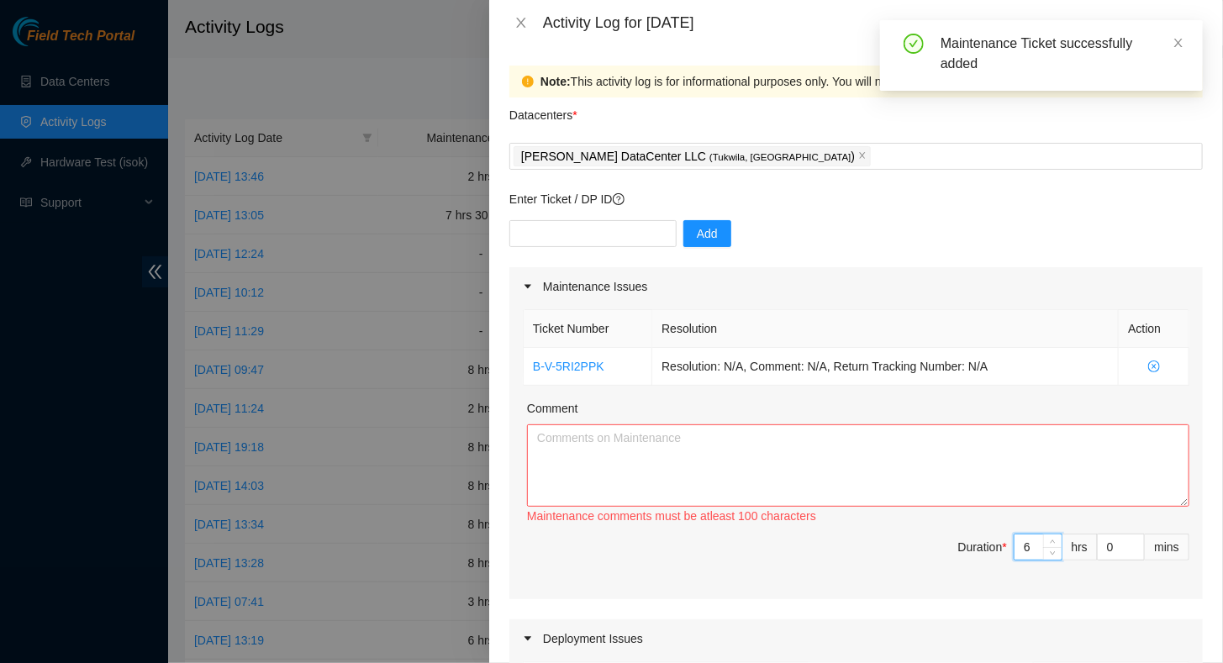
type input "6"
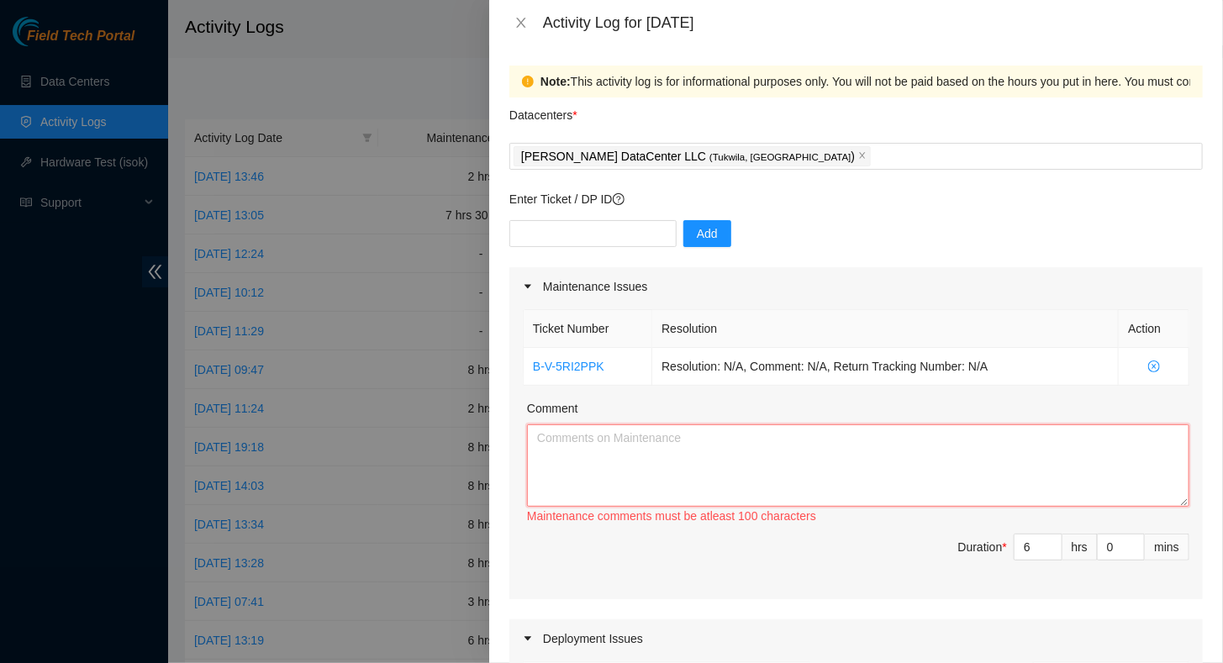
click at [606, 454] on textarea "Comment" at bounding box center [858, 465] width 662 height 82
paste textarea "Serial Warranty Type AOC-SLG4-4E4T removed serial AOC-SLG4-4E4T installed seria…"
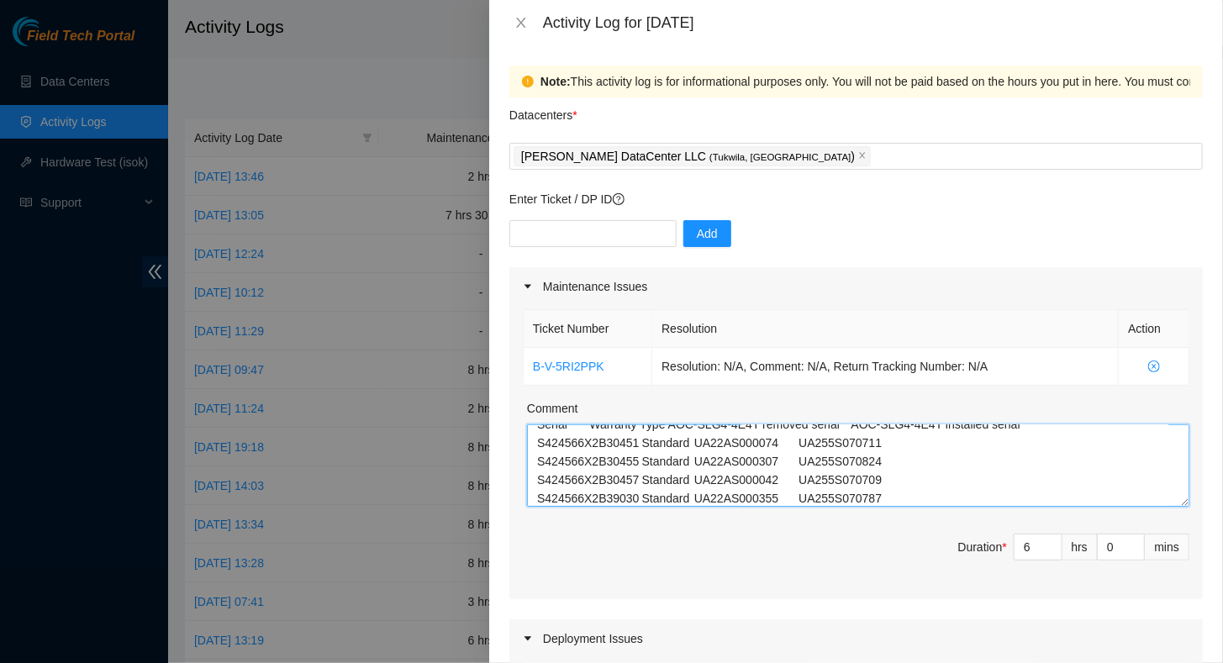
scroll to position [0, 0]
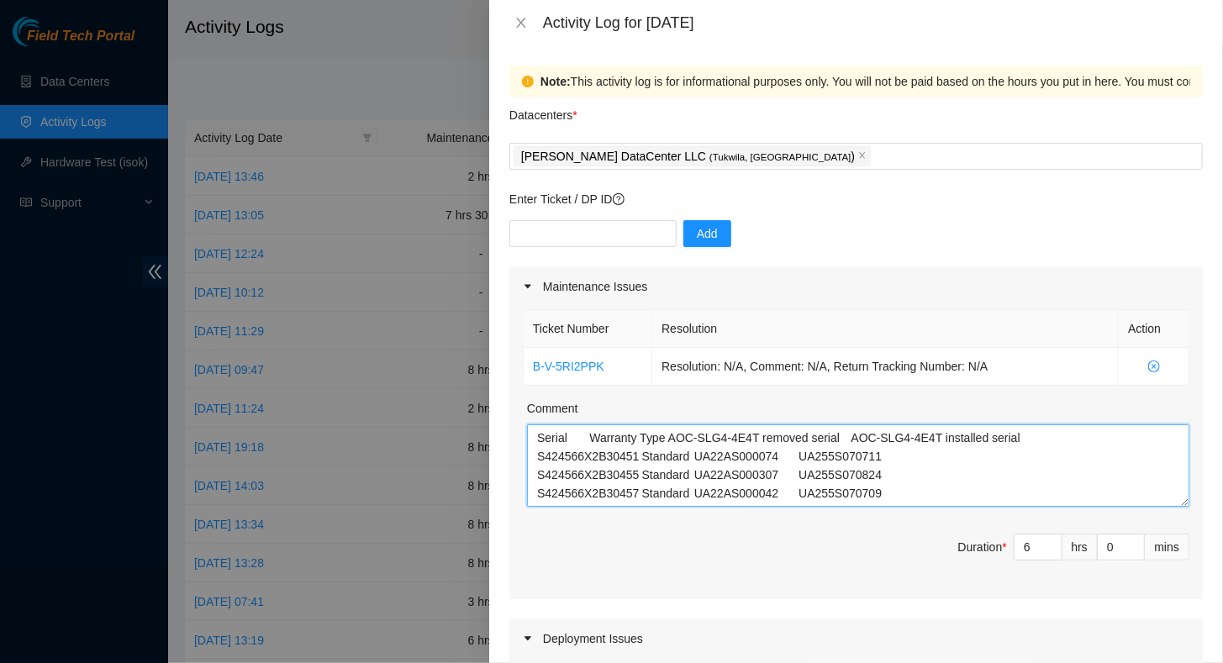
click at [540, 439] on textarea "Serial Warranty Type AOC-SLG4-4E4T removed serial AOC-SLG4-4E4T installed seria…" at bounding box center [858, 465] width 662 height 82
click at [538, 437] on textarea "Serial Warranty Type AOC-SLG4-4E4T removed serial AOC-SLG4-4E4T installed seria…" at bounding box center [858, 465] width 662 height 82
click at [549, 445] on textarea "Serial Warranty Type AOC-SLG4-4E4T removed serial AOC-SLG4-4E4T installed seria…" at bounding box center [858, 465] width 662 height 82
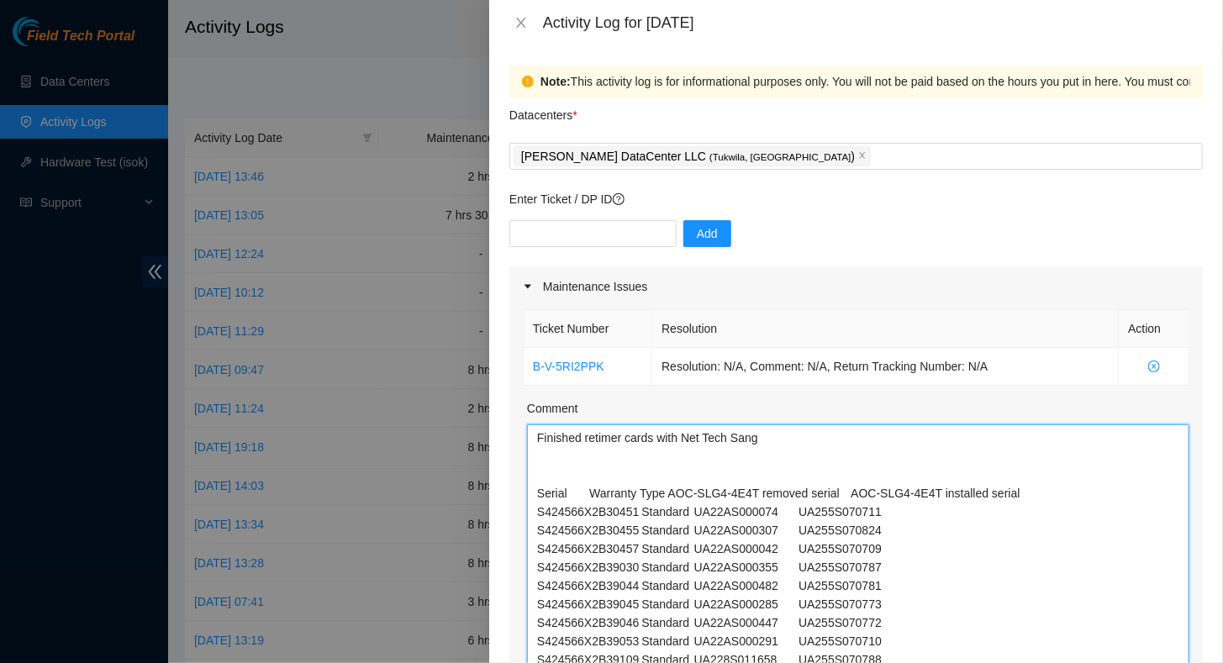
drag, startPoint x: 1169, startPoint y: 501, endPoint x: 1128, endPoint y: 695, distance: 198.5
click at [1128, 662] on html "Field Tech Portal Data Centers Activity Logs Hardware Test (isok) Support Activ…" at bounding box center [611, 331] width 1223 height 663
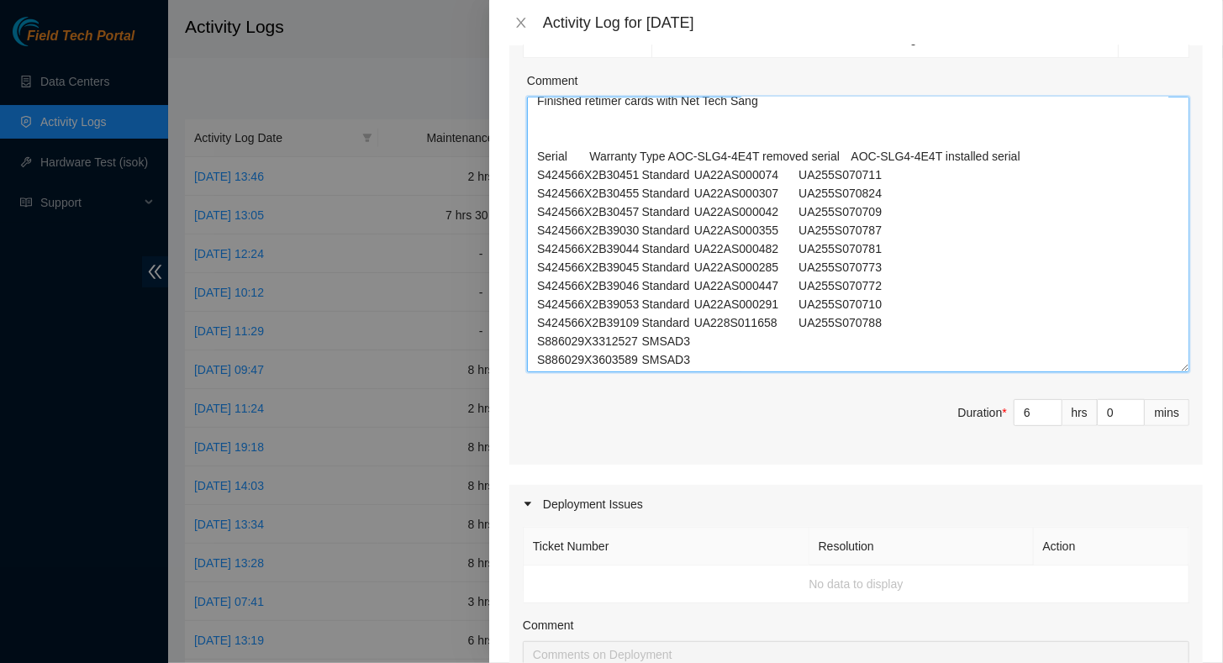
scroll to position [336, 0]
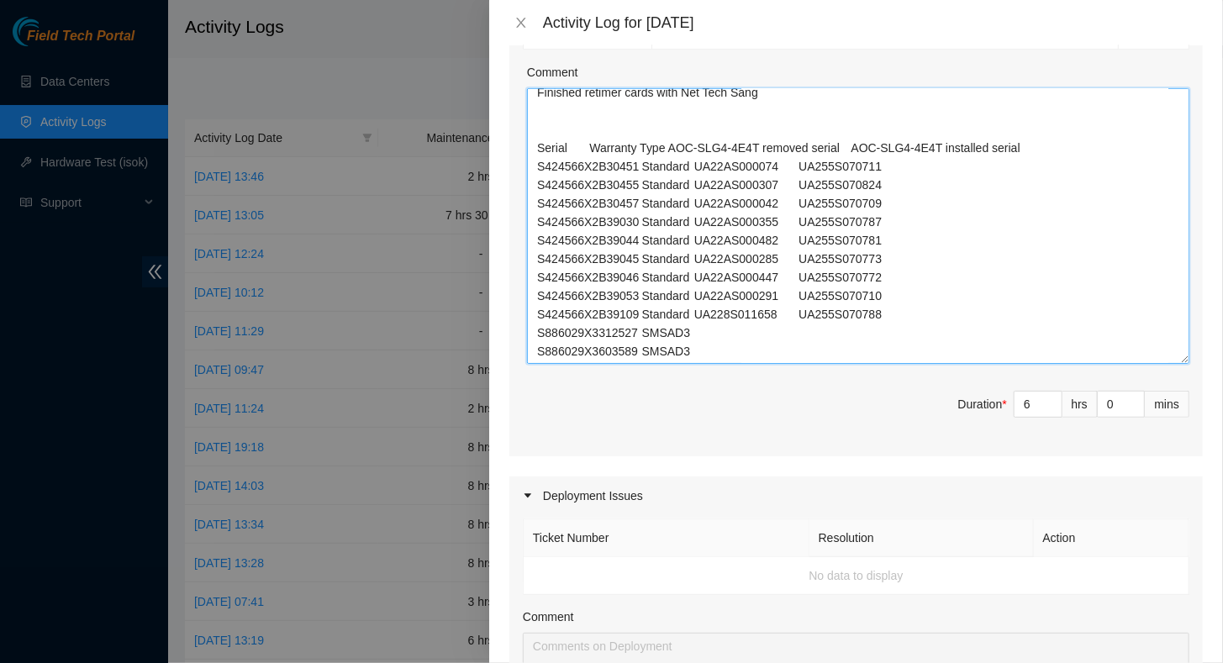
click at [722, 353] on textarea "Finished retimer cards with Net Tech Sang Serial Warranty Type AOC-SLG4-4E4T re…" at bounding box center [858, 226] width 662 height 276
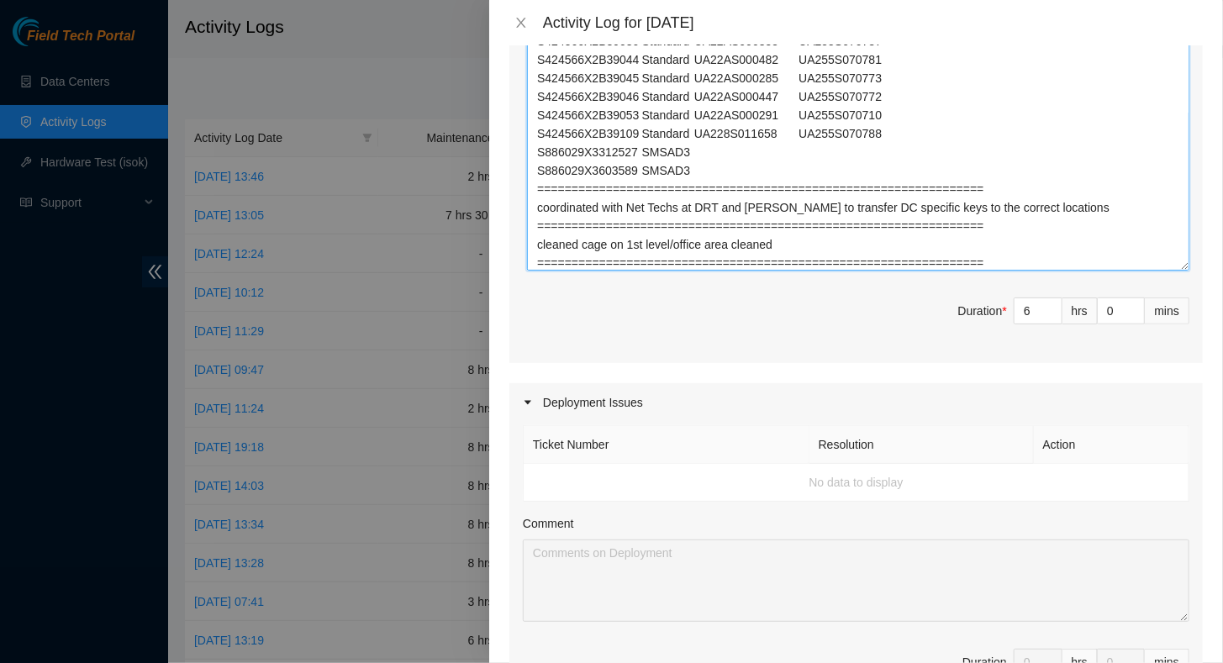
scroll to position [914, 0]
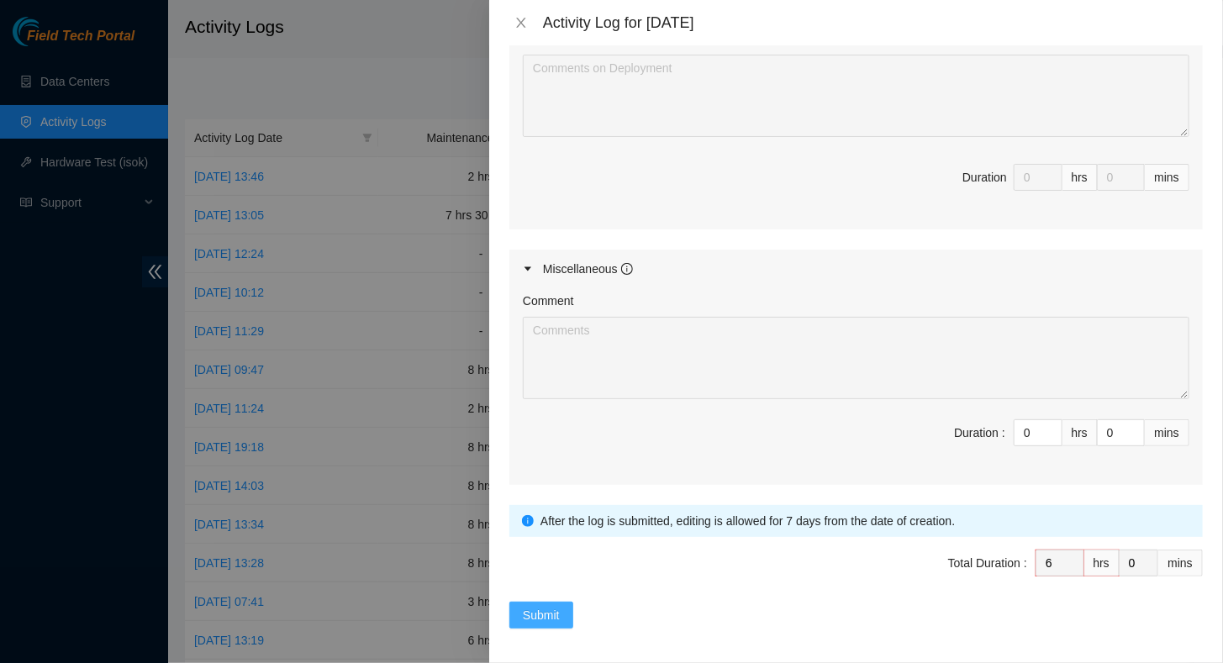
type textarea "Finished retimer cards with Net Tech Sang Serial Warranty Type AOC-SLG4-4E4T re…"
click at [543, 611] on span "Submit" at bounding box center [541, 615] width 37 height 18
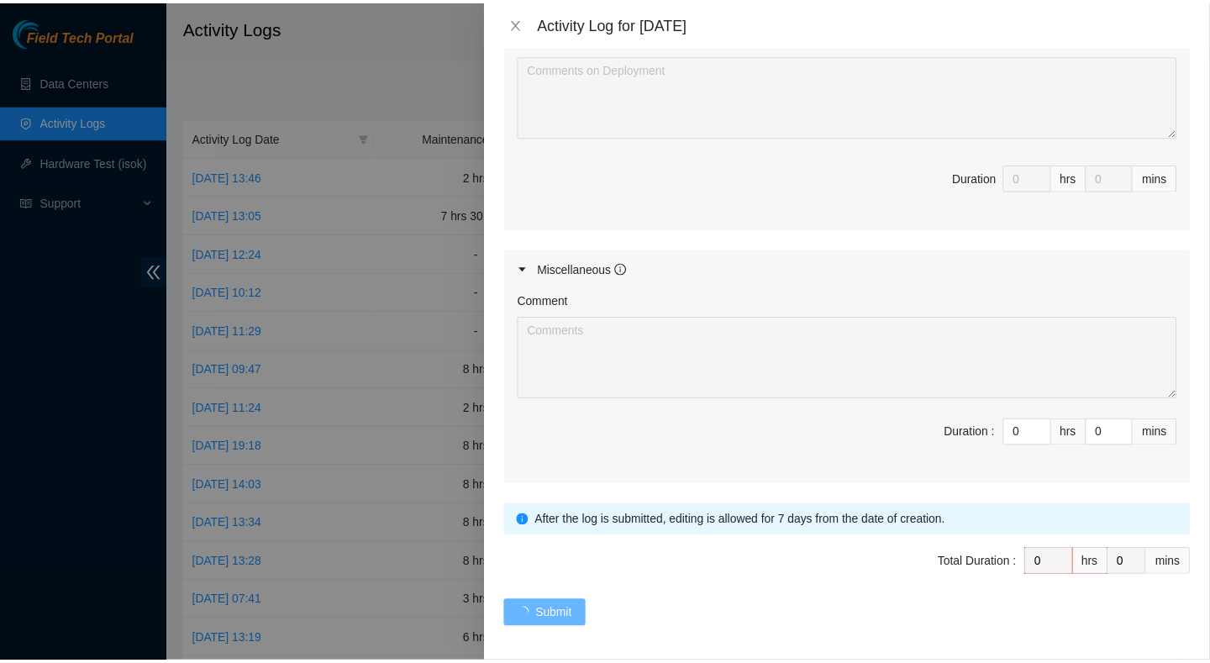
scroll to position [0, 0]
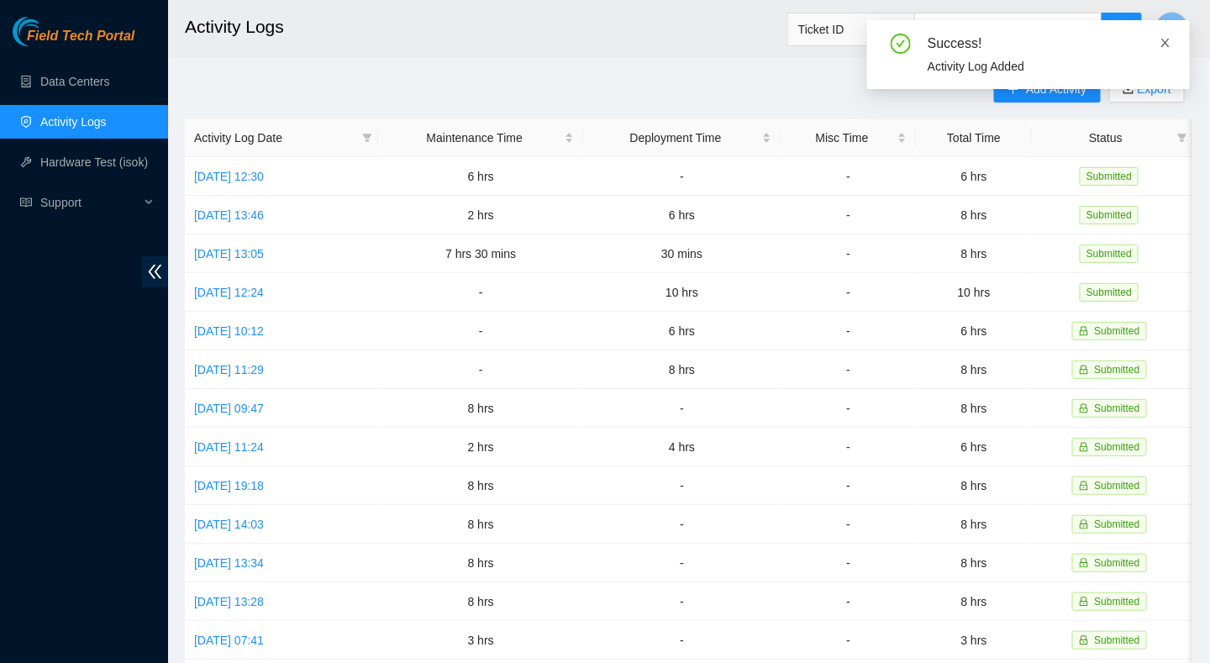
click at [1169, 39] on icon "close" at bounding box center [1166, 43] width 8 height 8
